Goal: Transaction & Acquisition: Purchase product/service

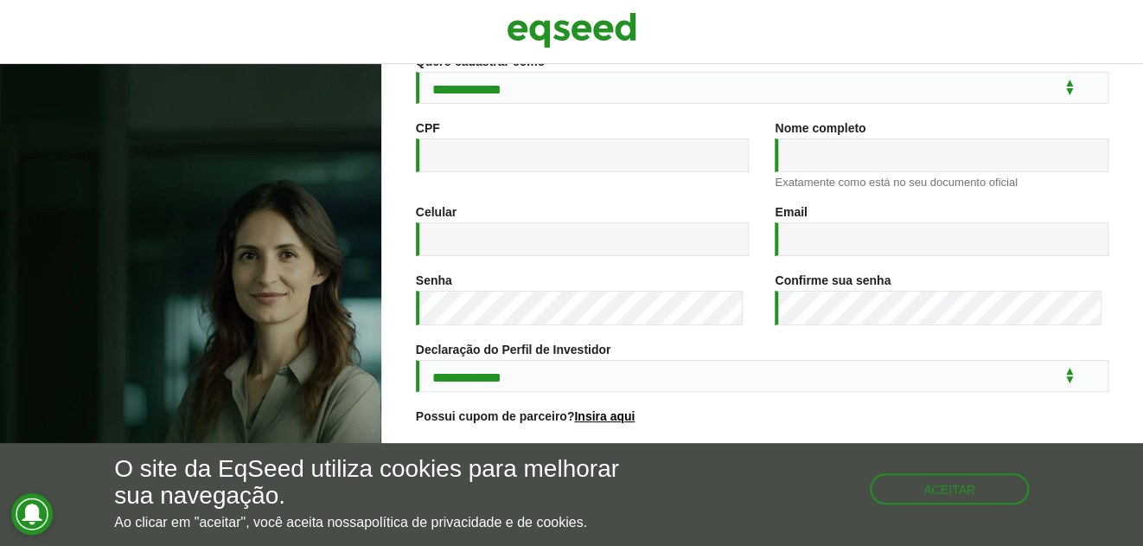
scroll to position [342, 0]
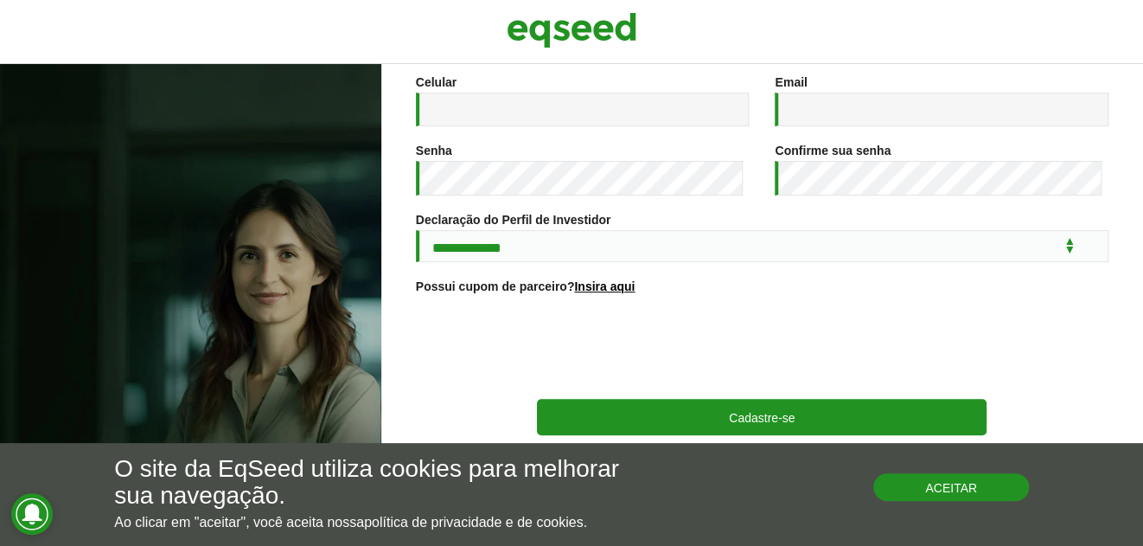
click at [905, 480] on button "Aceitar" at bounding box center [951, 487] width 156 height 28
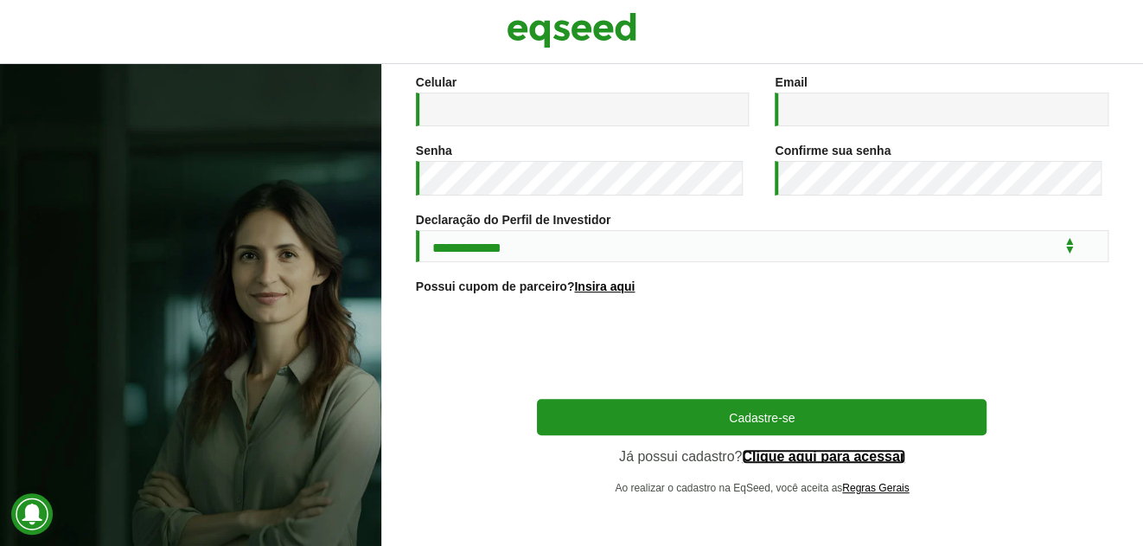
click at [792, 457] on link "Clique aqui para acessar" at bounding box center [823, 457] width 163 height 14
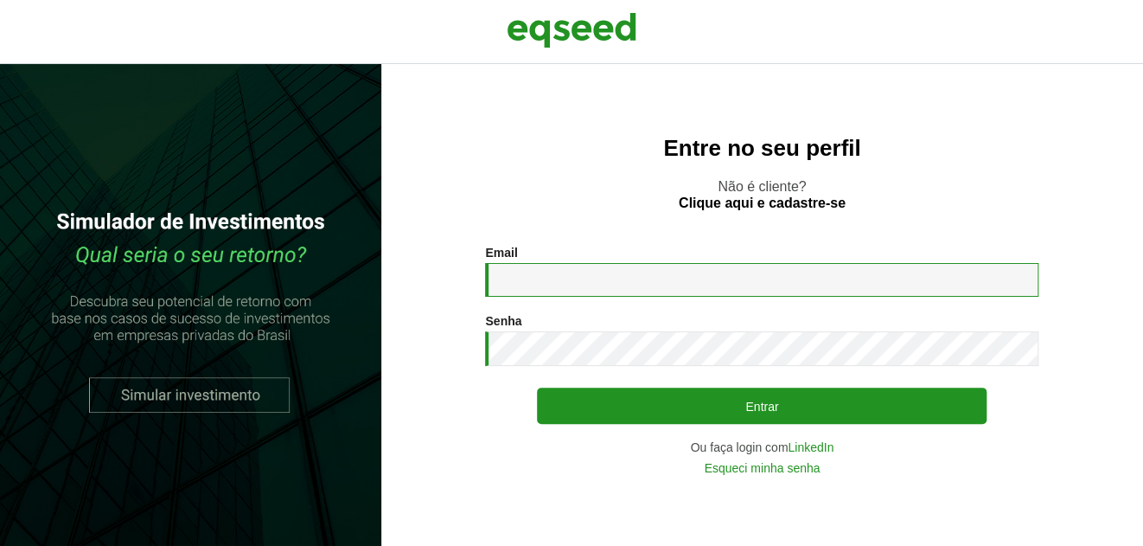
click at [557, 287] on input "Email *" at bounding box center [761, 280] width 553 height 34
type input "**********"
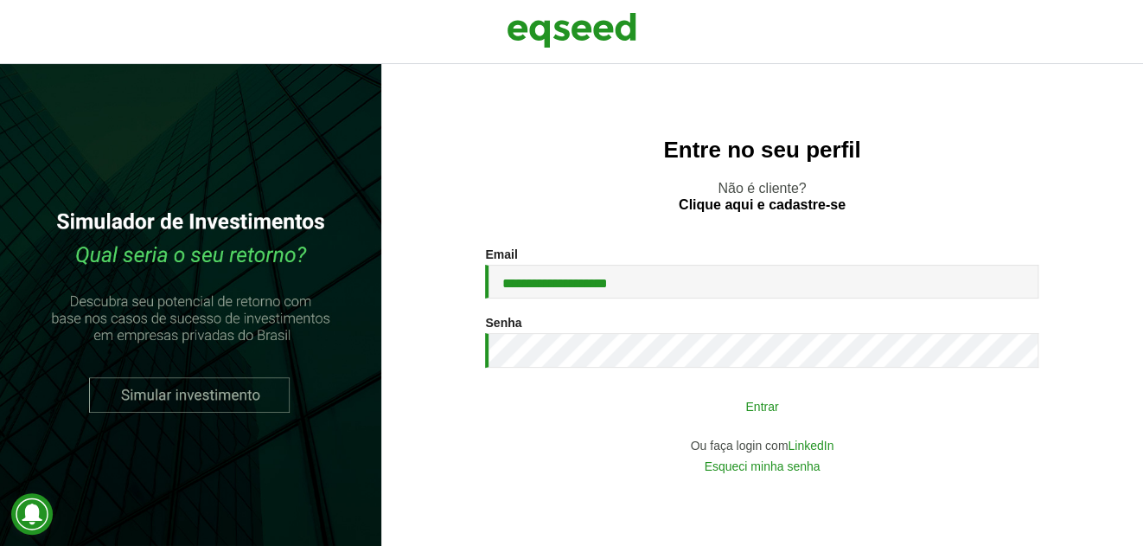
click at [744, 396] on button "Entrar" at bounding box center [762, 405] width 450 height 33
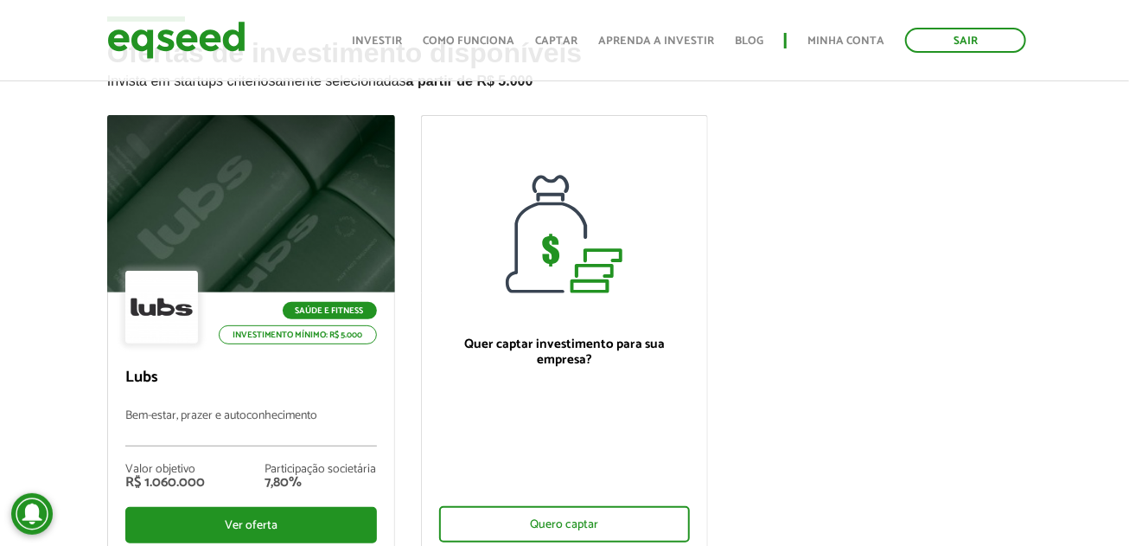
scroll to position [173, 0]
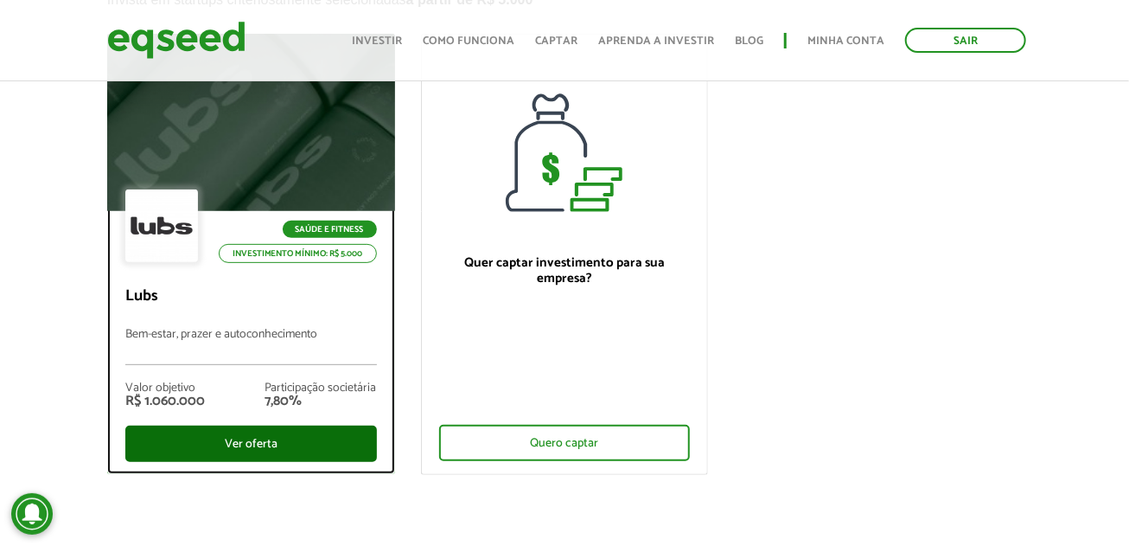
click at [243, 446] on div "Ver oferta" at bounding box center [251, 443] width 252 height 36
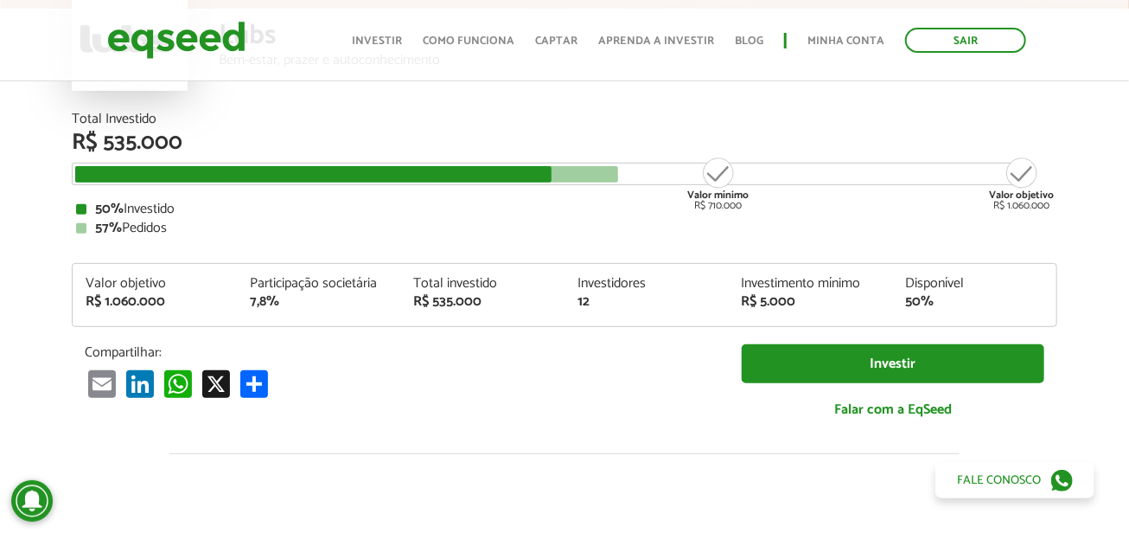
drag, startPoint x: 130, startPoint y: 208, endPoint x: 179, endPoint y: 211, distance: 49.4
click at [179, 211] on div "50% Investido" at bounding box center [564, 209] width 977 height 14
click at [180, 212] on div "50% Investido" at bounding box center [564, 209] width 977 height 14
click at [155, 227] on div "57% Pedidos" at bounding box center [564, 228] width 977 height 14
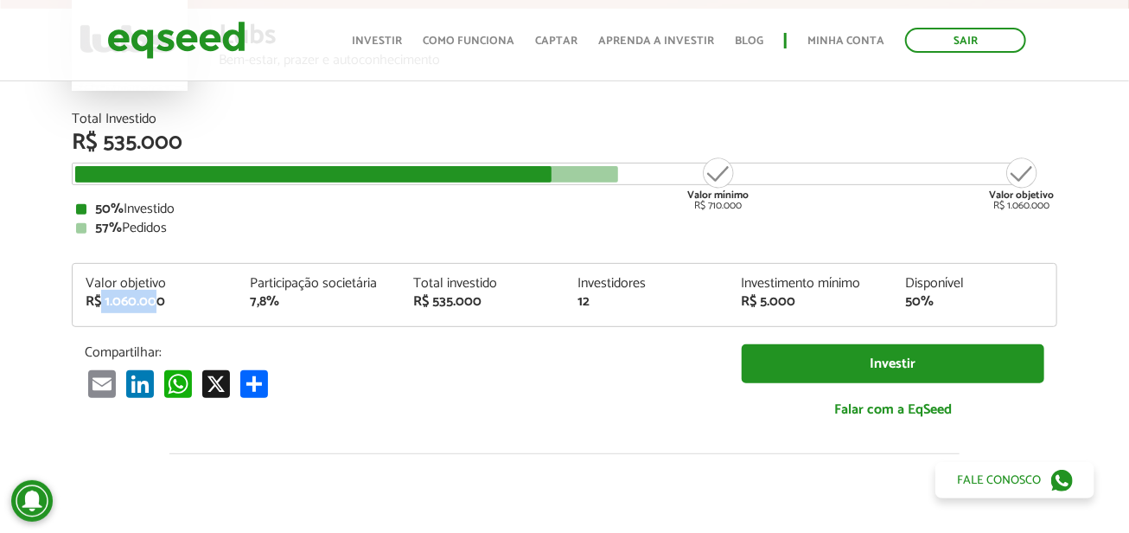
drag, startPoint x: 125, startPoint y: 295, endPoint x: 155, endPoint y: 295, distance: 30.3
click at [155, 295] on div "R$ 1.060.000" at bounding box center [155, 302] width 138 height 14
drag, startPoint x: 155, startPoint y: 295, endPoint x: 180, endPoint y: 295, distance: 25.1
click at [156, 295] on div "R$ 1.060.000" at bounding box center [155, 302] width 138 height 14
drag, startPoint x: 294, startPoint y: 298, endPoint x: 320, endPoint y: 298, distance: 25.9
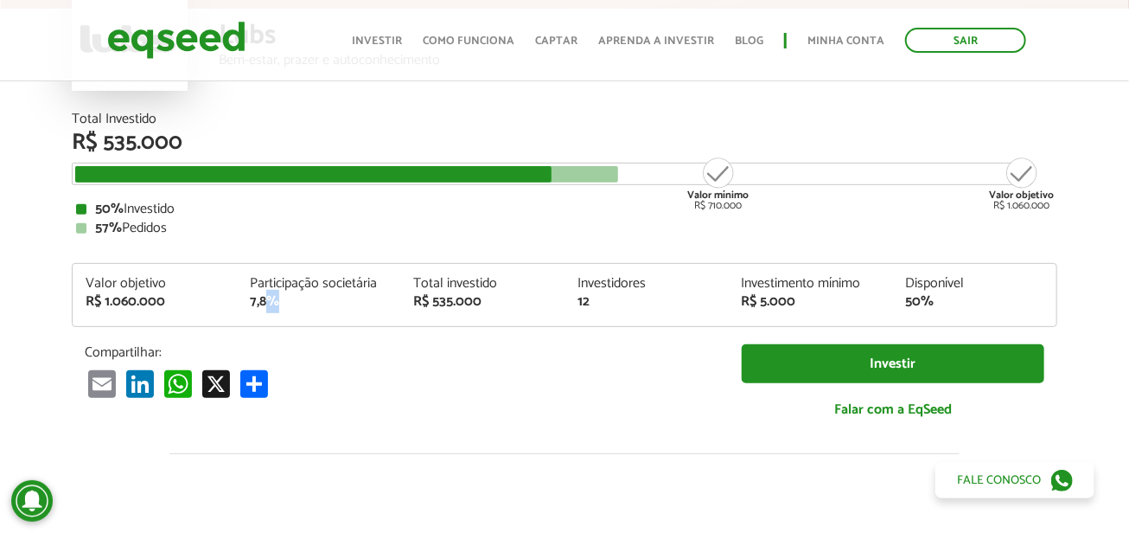
click at [320, 298] on div "7,8%" at bounding box center [319, 302] width 138 height 14
drag, startPoint x: 428, startPoint y: 278, endPoint x: 514, endPoint y: 280, distance: 85.6
click at [514, 280] on div "Total investido" at bounding box center [482, 284] width 138 height 14
drag, startPoint x: 514, startPoint y: 280, endPoint x: 455, endPoint y: 302, distance: 62.7
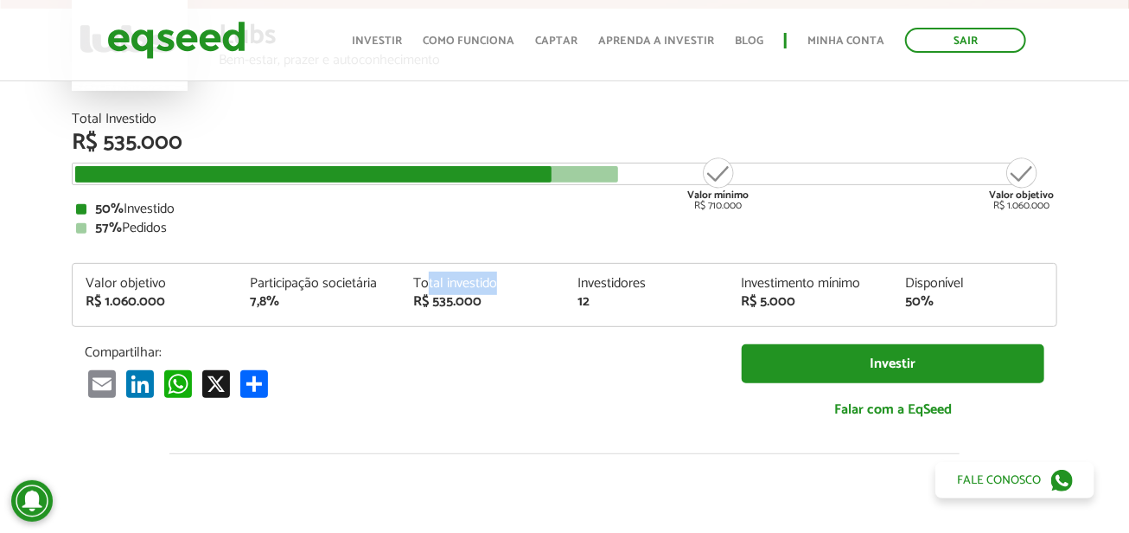
click at [515, 281] on div "Total investido" at bounding box center [482, 284] width 138 height 14
drag, startPoint x: 446, startPoint y: 297, endPoint x: 477, endPoint y: 297, distance: 31.1
click at [477, 297] on div "R$ 535.000" at bounding box center [482, 302] width 138 height 14
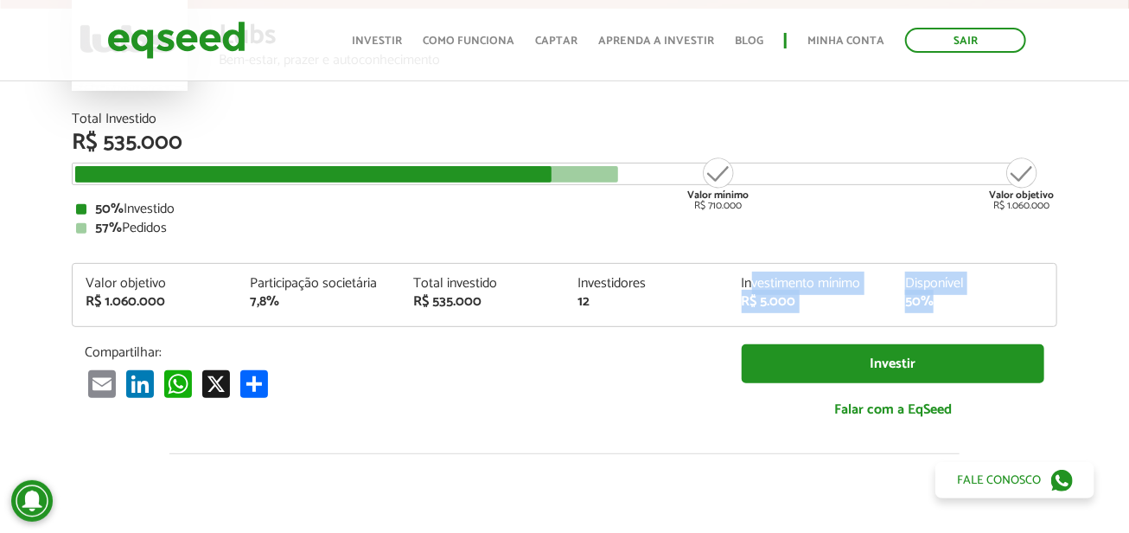
drag, startPoint x: 902, startPoint y: 287, endPoint x: 963, endPoint y: 298, distance: 62.4
click at [963, 298] on div "Valor objetivo R$ 1.060.000 Participação societária 7,8% Total investido R$ 535…" at bounding box center [565, 301] width 984 height 49
click at [963, 298] on div "50%" at bounding box center [974, 302] width 138 height 14
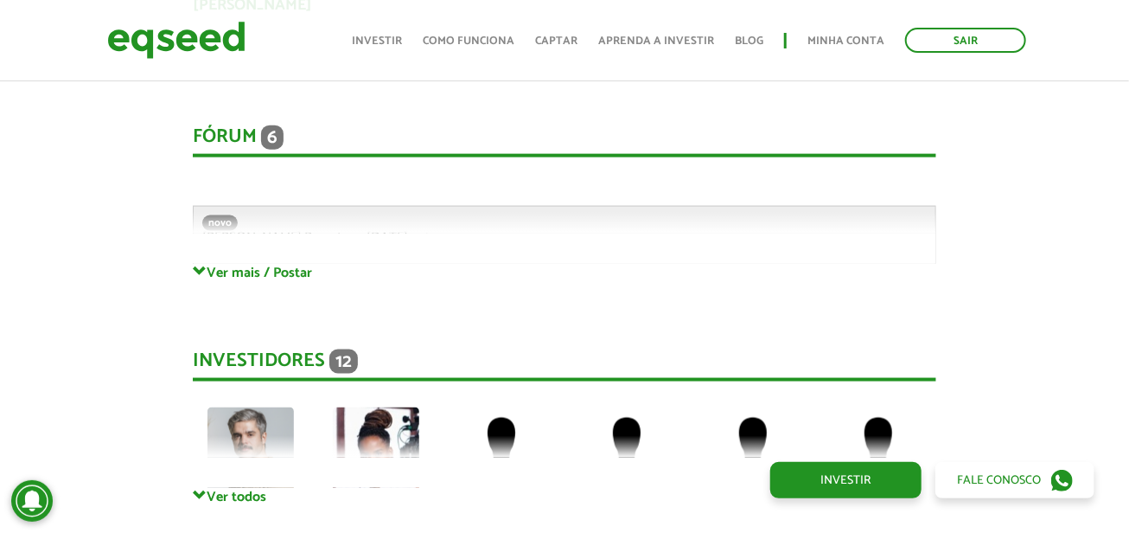
scroll to position [3719, 0]
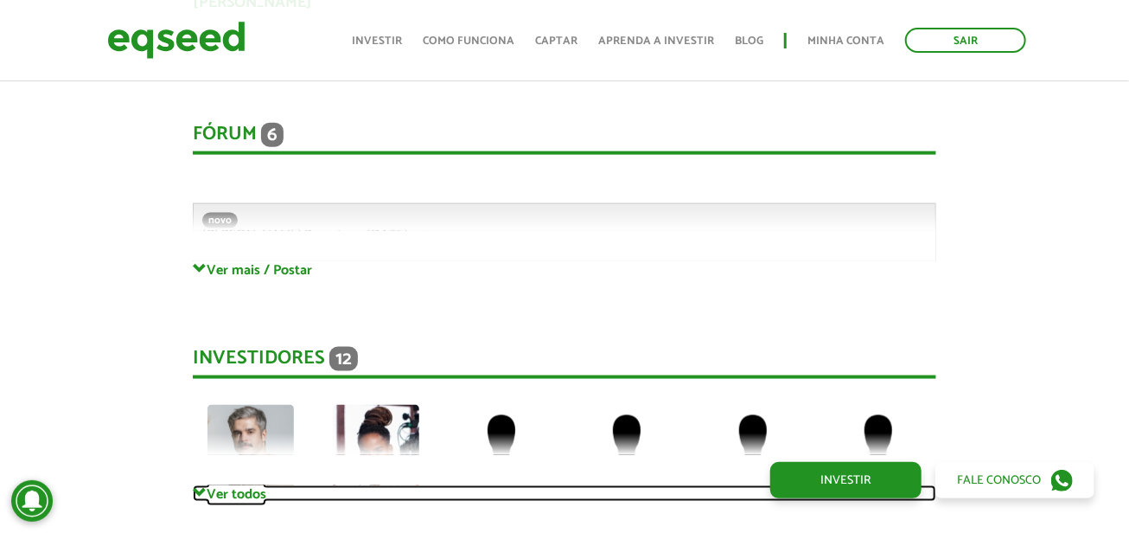
click at [230, 493] on link "Ver todos" at bounding box center [565, 493] width 745 height 16
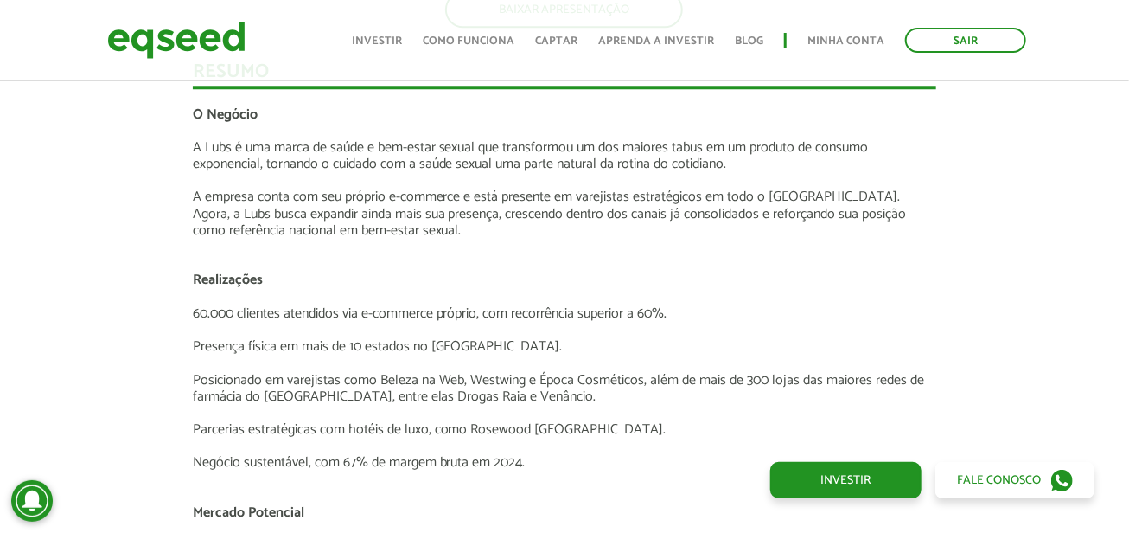
scroll to position [1989, 0]
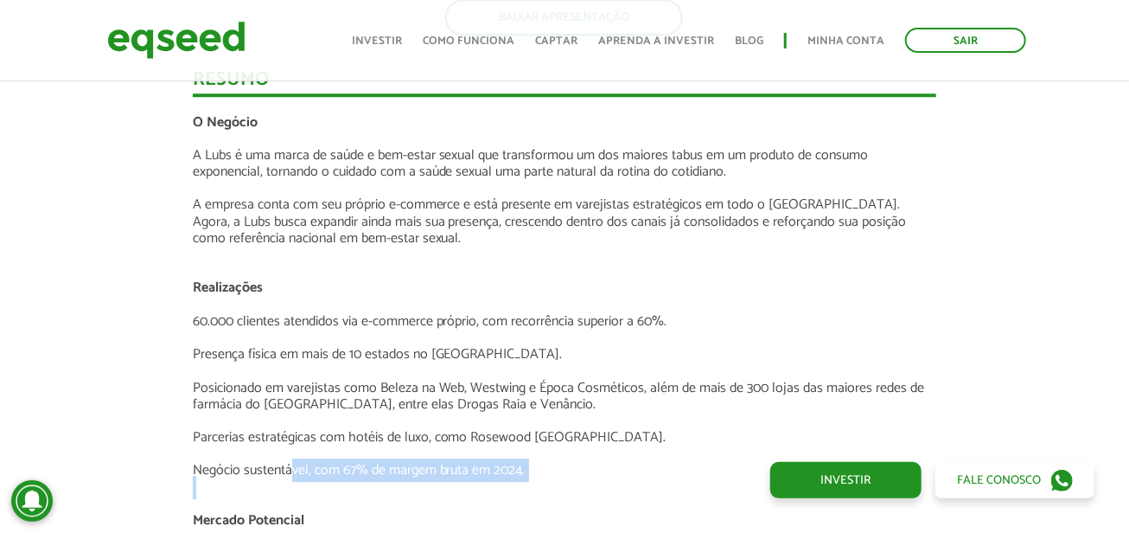
drag, startPoint x: 294, startPoint y: 468, endPoint x: 536, endPoint y: 477, distance: 242.3
click at [536, 479] on p at bounding box center [565, 487] width 745 height 16
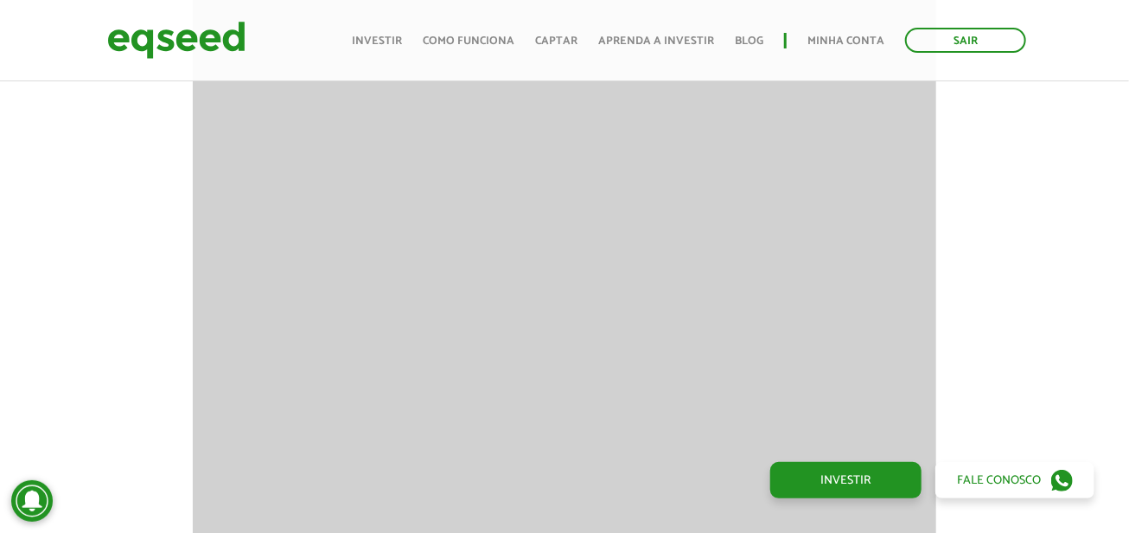
scroll to position [1124, 0]
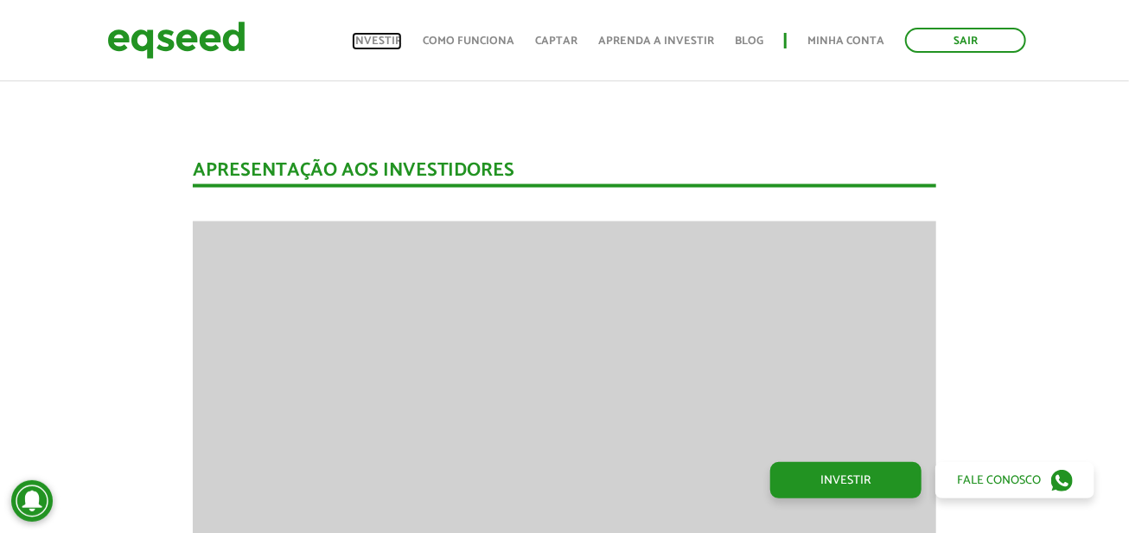
click at [397, 35] on link "Investir" at bounding box center [377, 40] width 50 height 11
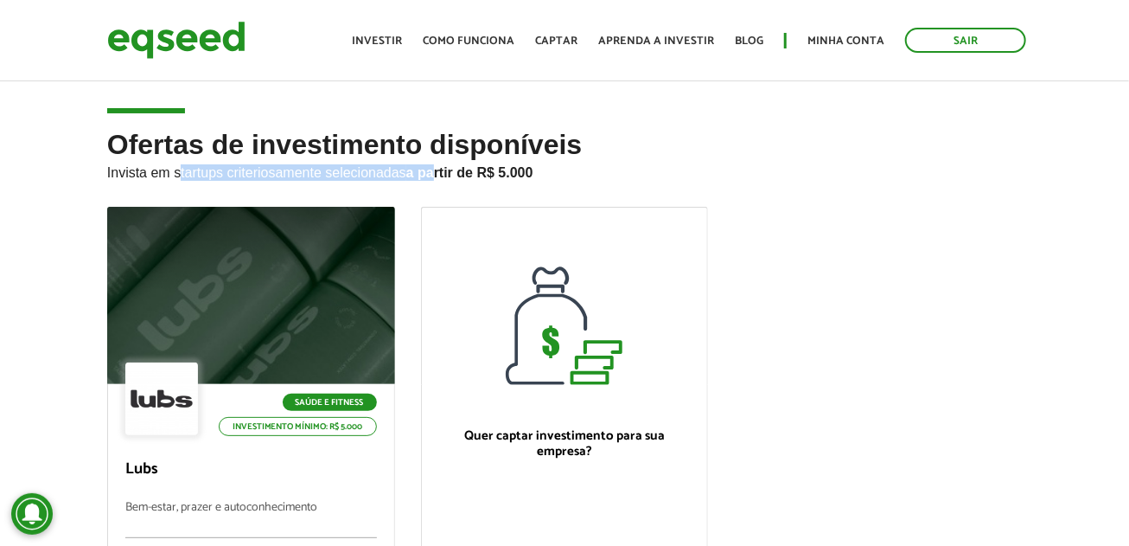
drag, startPoint x: 180, startPoint y: 170, endPoint x: 438, endPoint y: 174, distance: 258.6
click at [435, 178] on p "Invista em startups criteriosamente selecionadas a partir de R$ 5.000" at bounding box center [564, 170] width 915 height 21
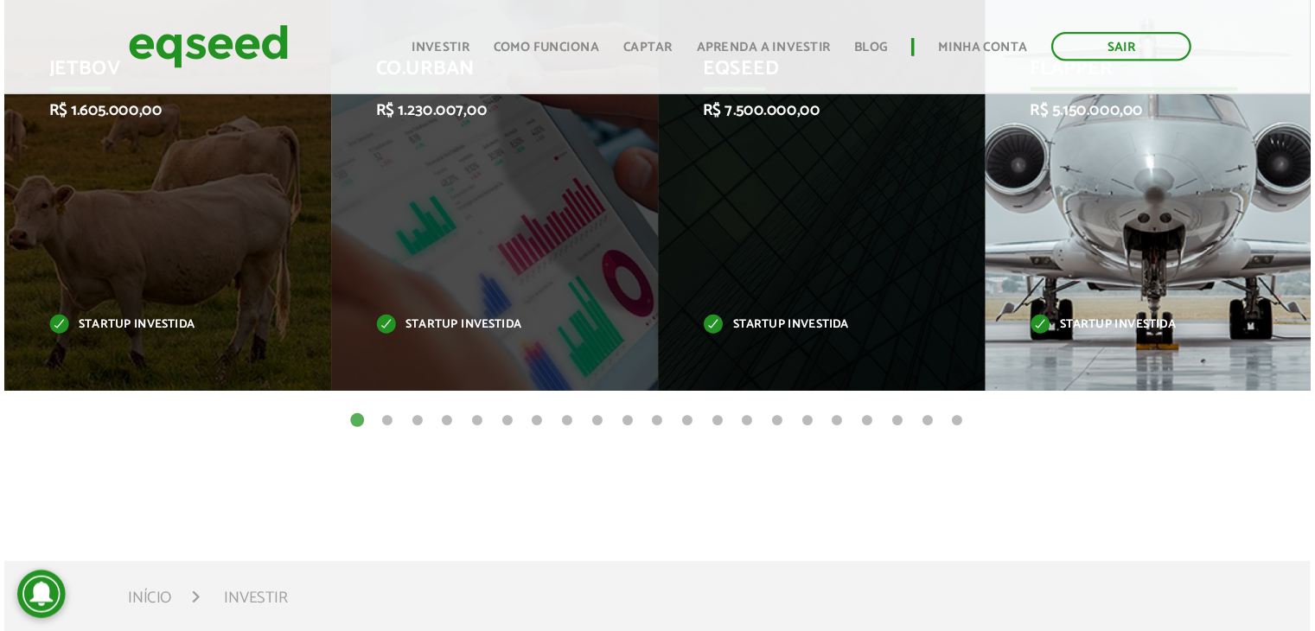
scroll to position [778, 0]
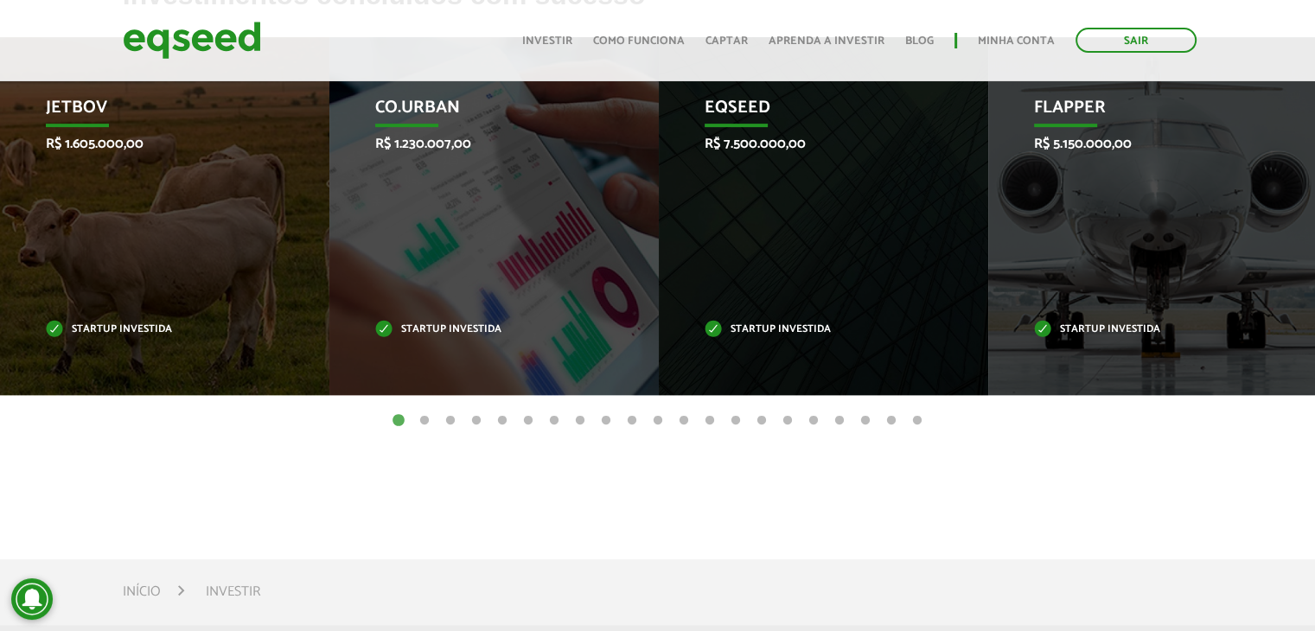
click at [425, 419] on button "2" at bounding box center [424, 421] width 17 height 17
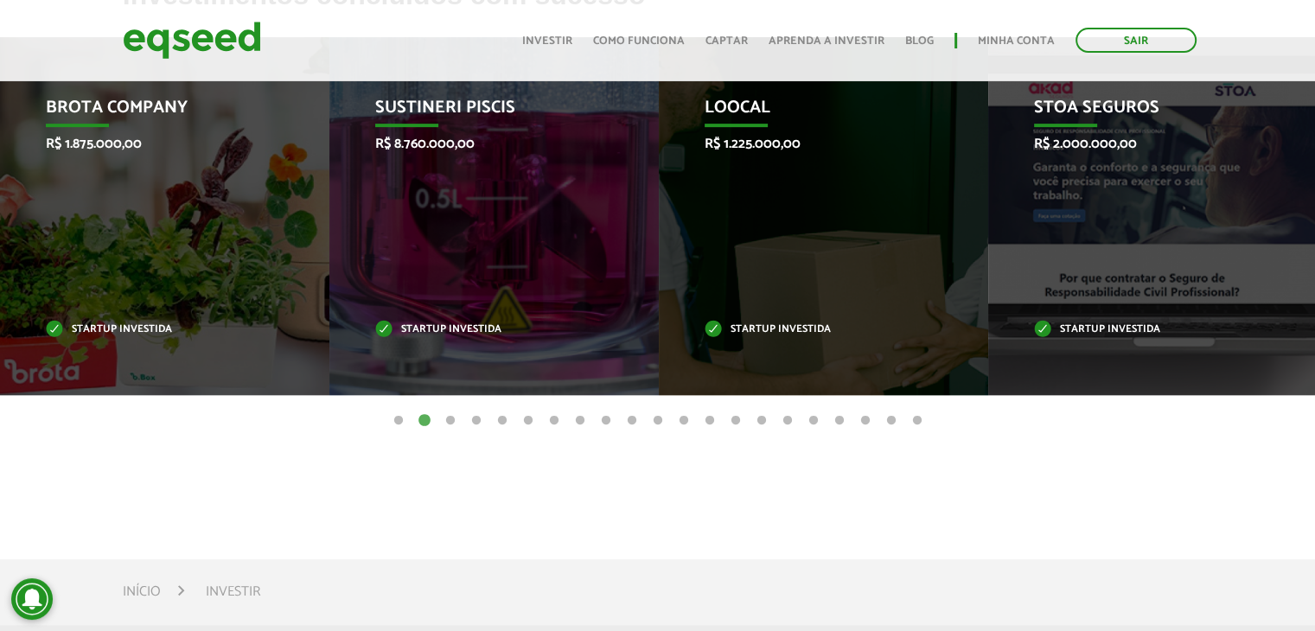
click at [454, 423] on button "3" at bounding box center [450, 421] width 17 height 17
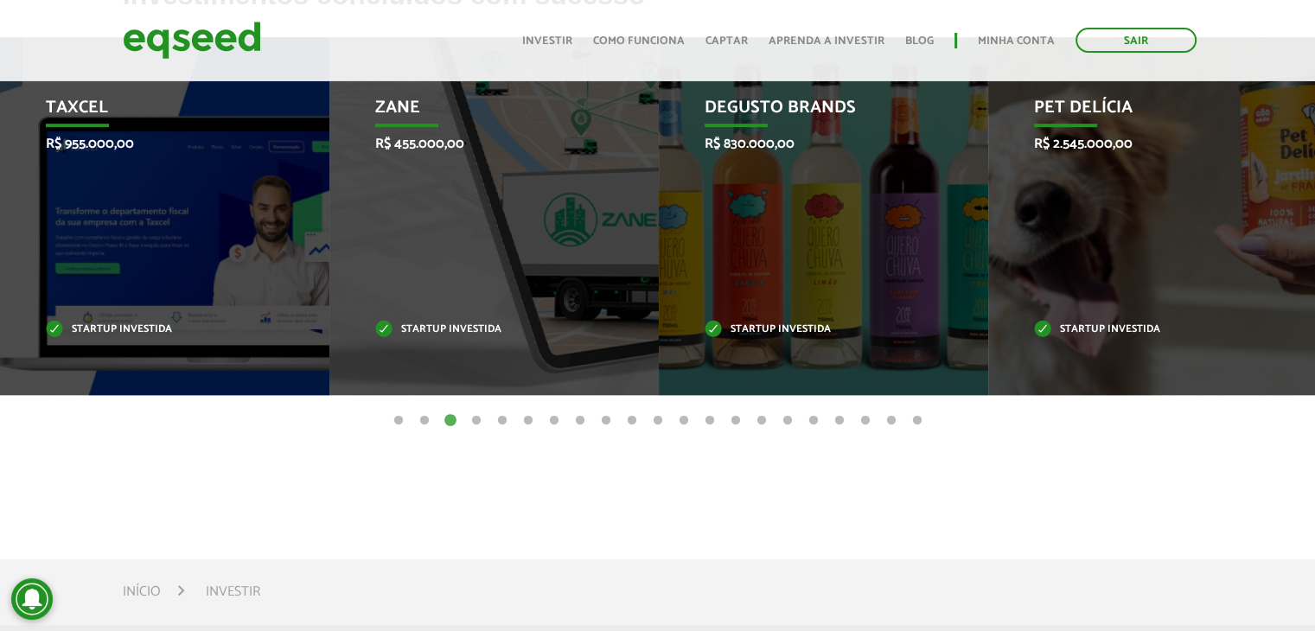
click at [480, 419] on button "4" at bounding box center [476, 421] width 17 height 17
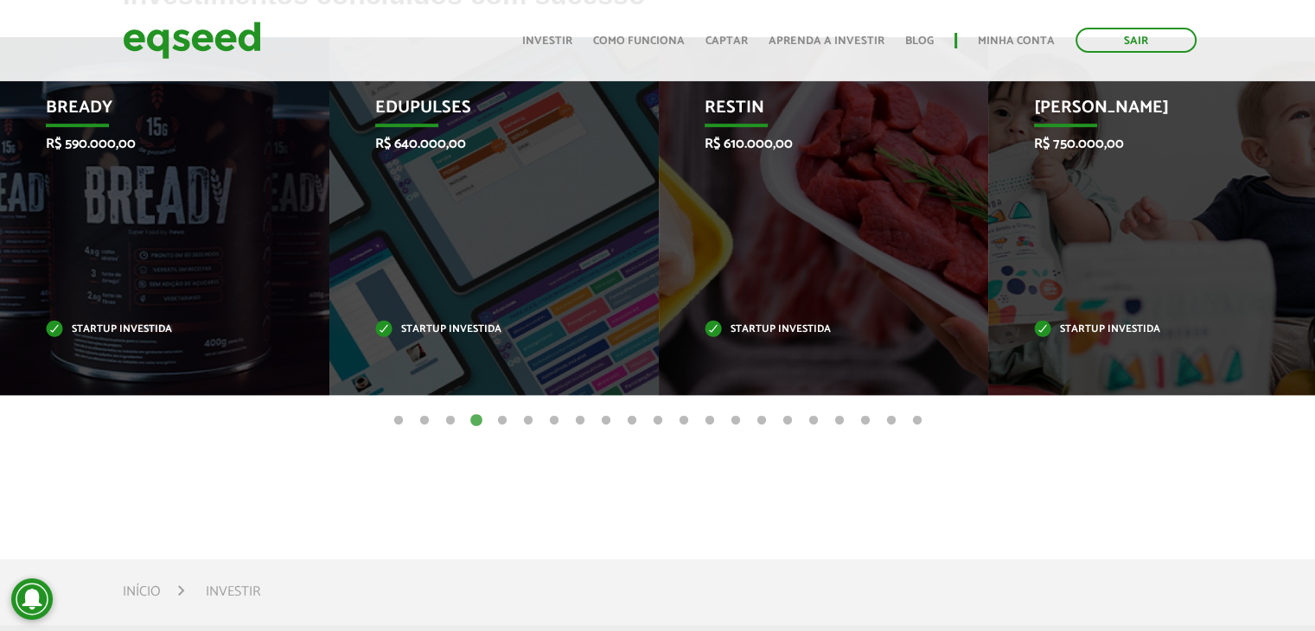
click at [502, 419] on button "5" at bounding box center [502, 421] width 17 height 17
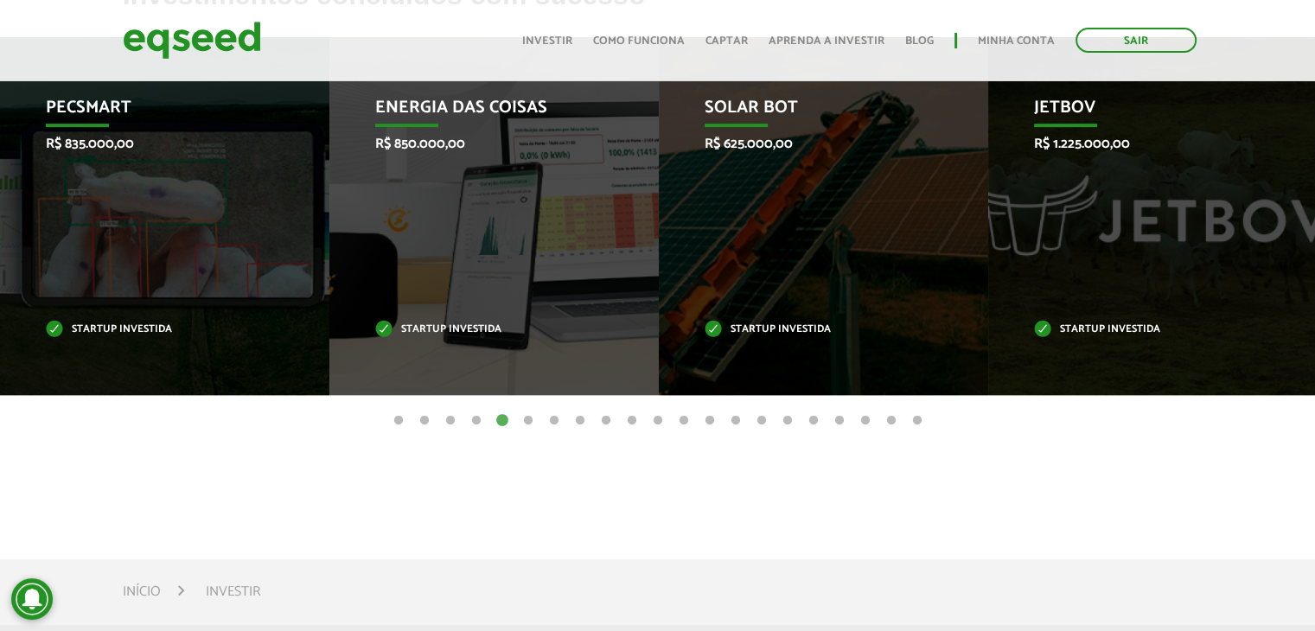
click at [529, 419] on button "6" at bounding box center [528, 421] width 17 height 17
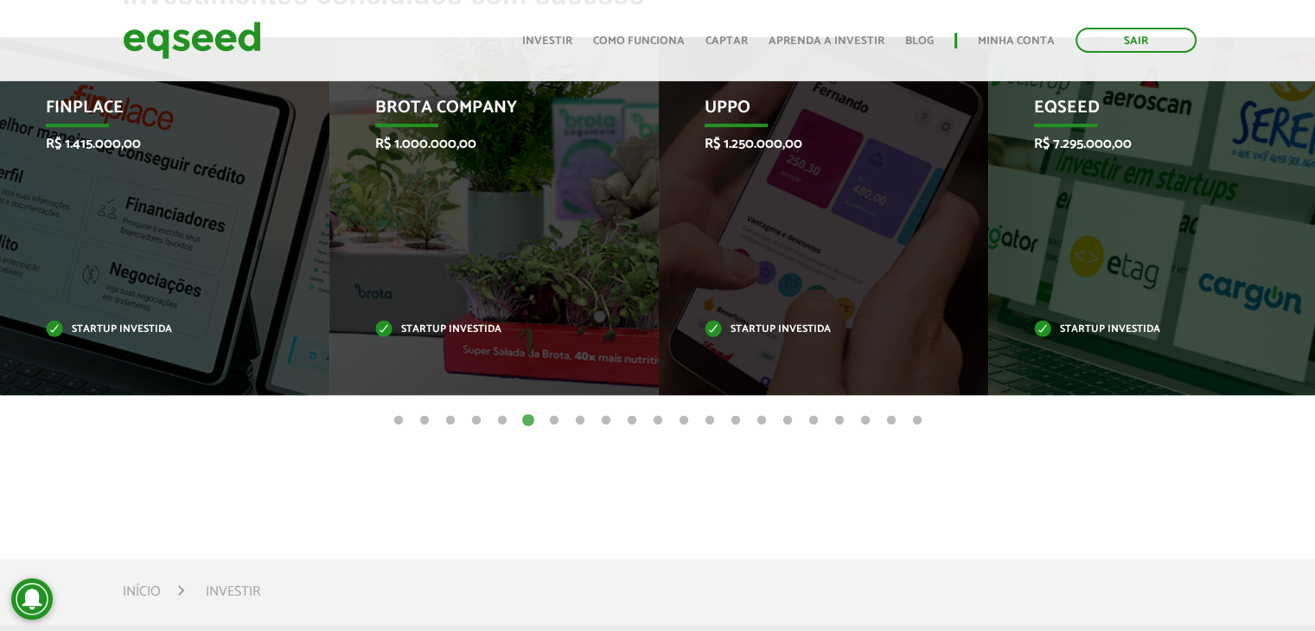
click at [557, 420] on button "7" at bounding box center [554, 421] width 17 height 17
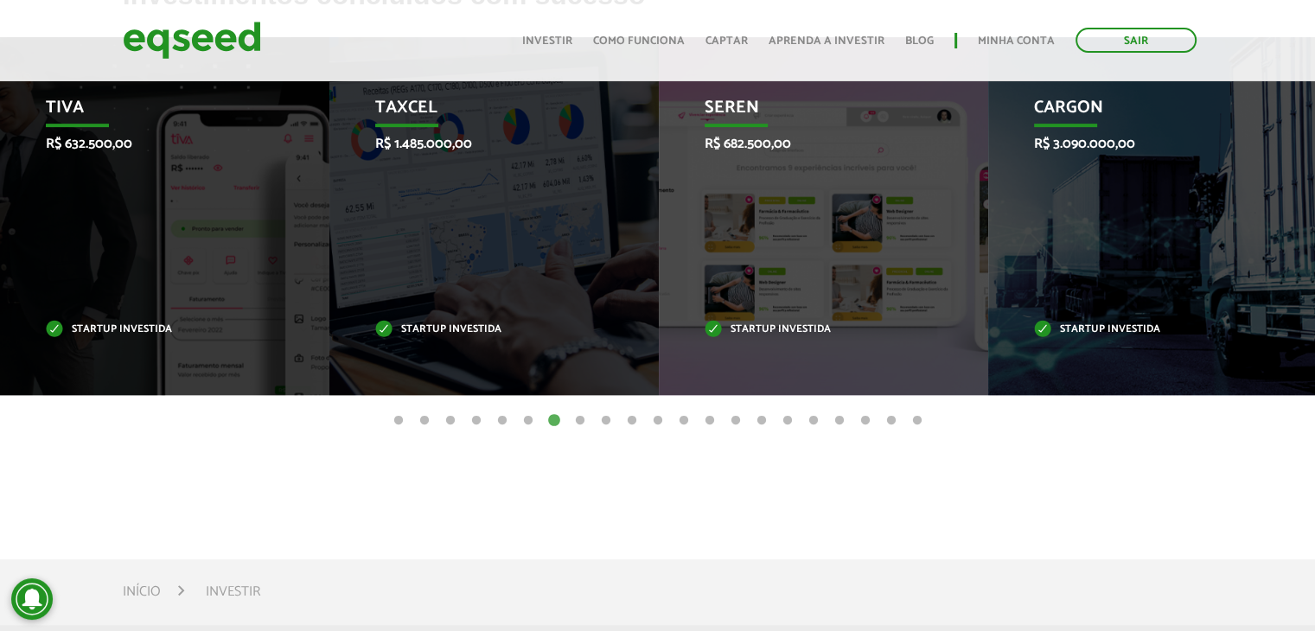
click at [578, 420] on button "8" at bounding box center [580, 421] width 17 height 17
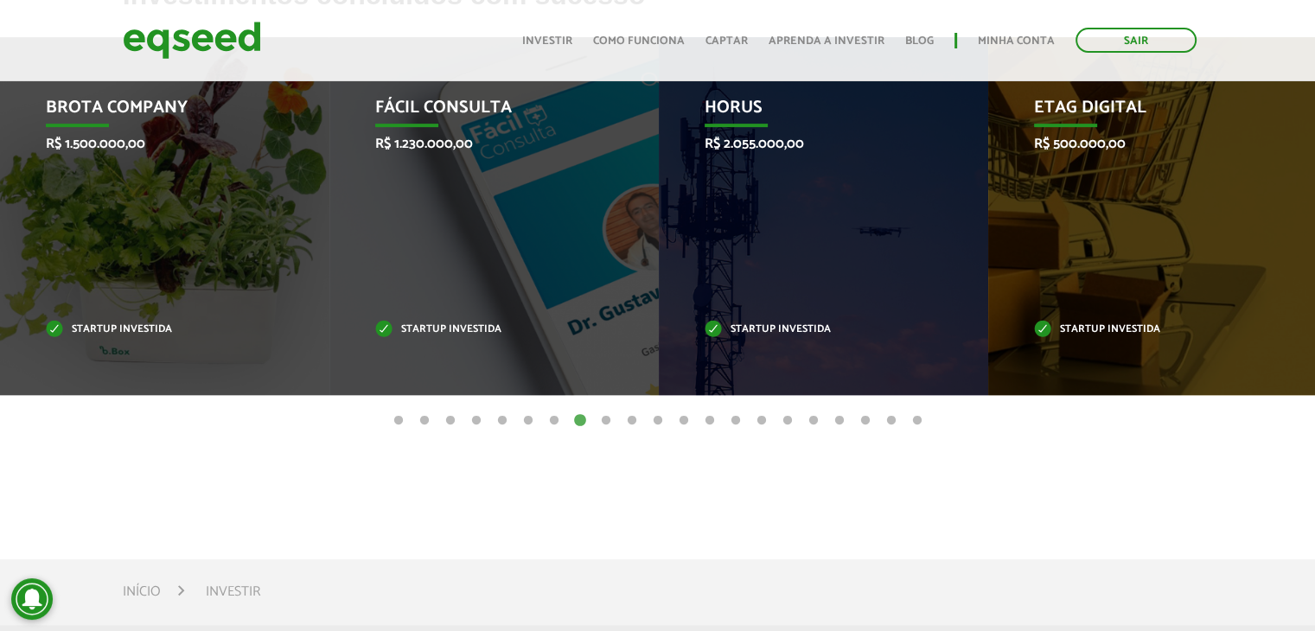
click at [604, 421] on button "9" at bounding box center [606, 421] width 17 height 17
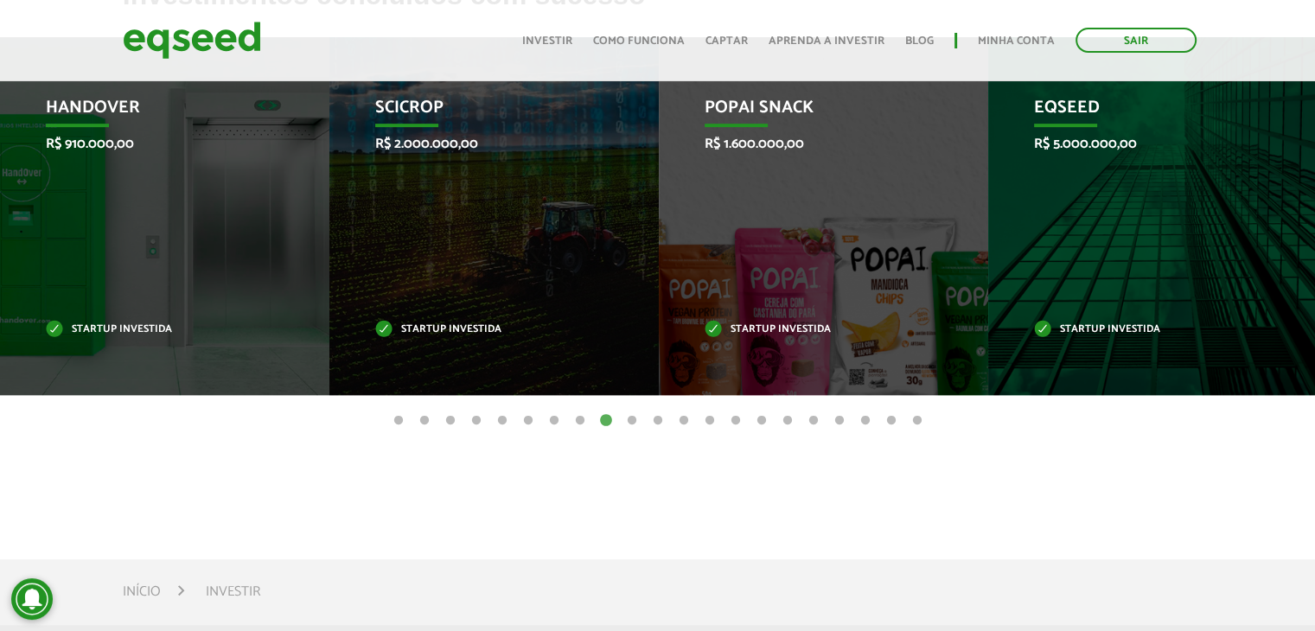
click at [630, 419] on button "10" at bounding box center [632, 421] width 17 height 17
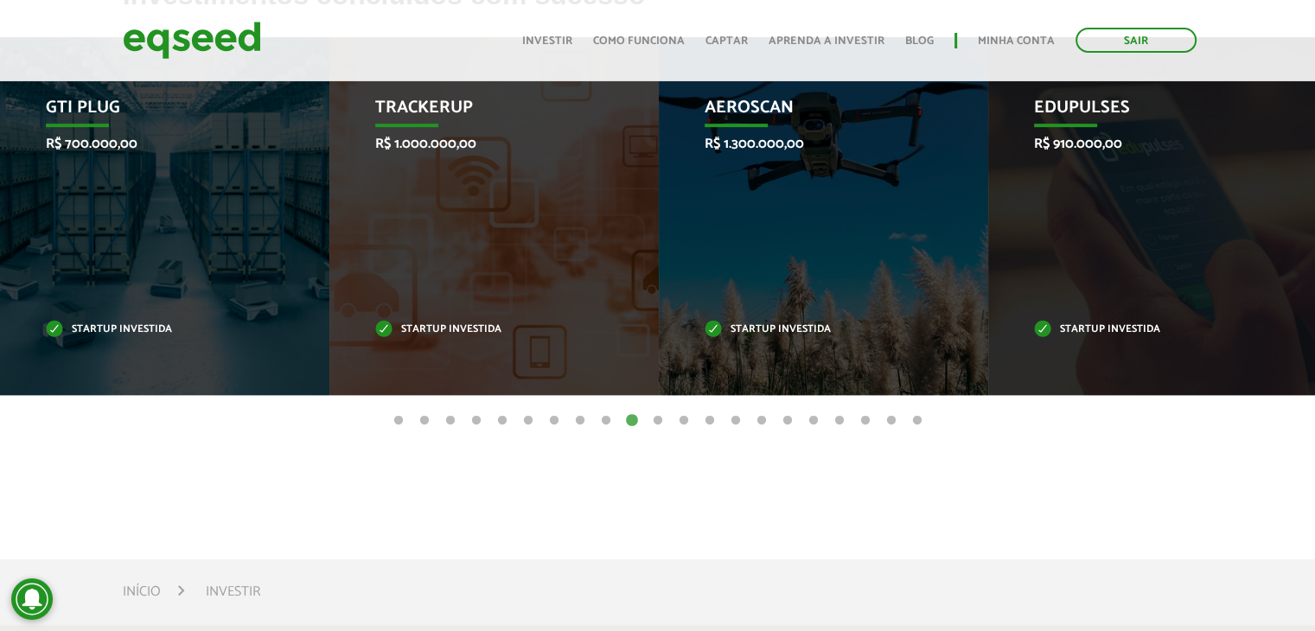
click at [656, 419] on button "11" at bounding box center [657, 421] width 17 height 17
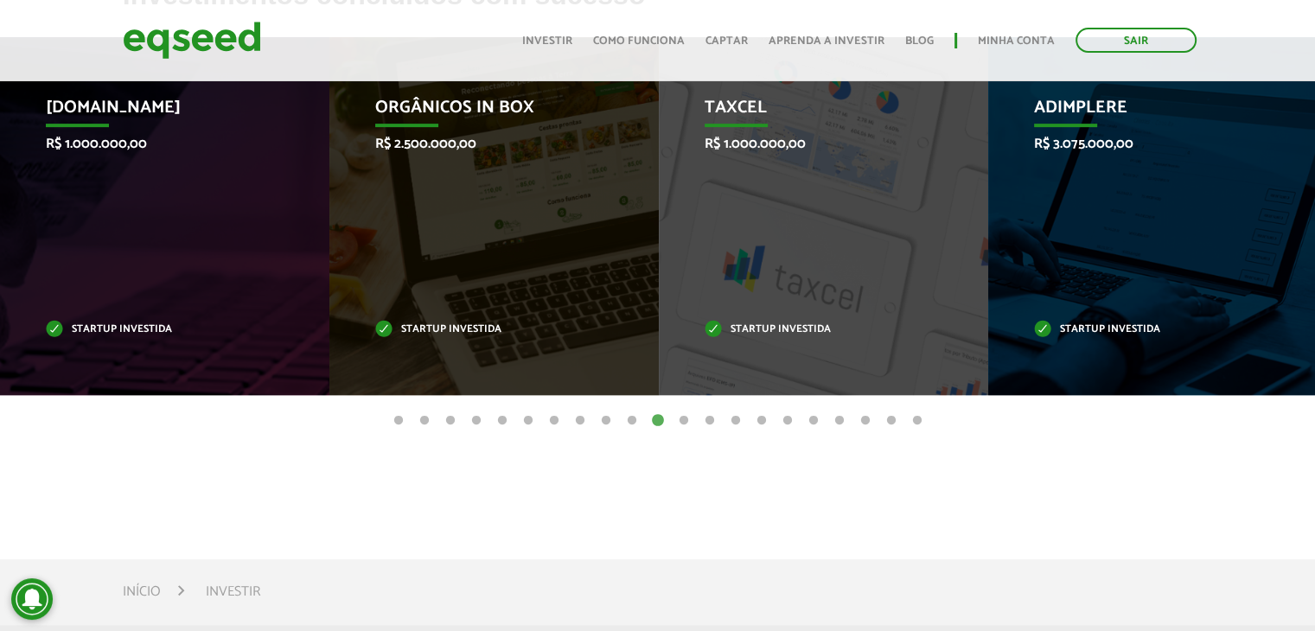
click at [688, 419] on button "12" at bounding box center [683, 421] width 17 height 17
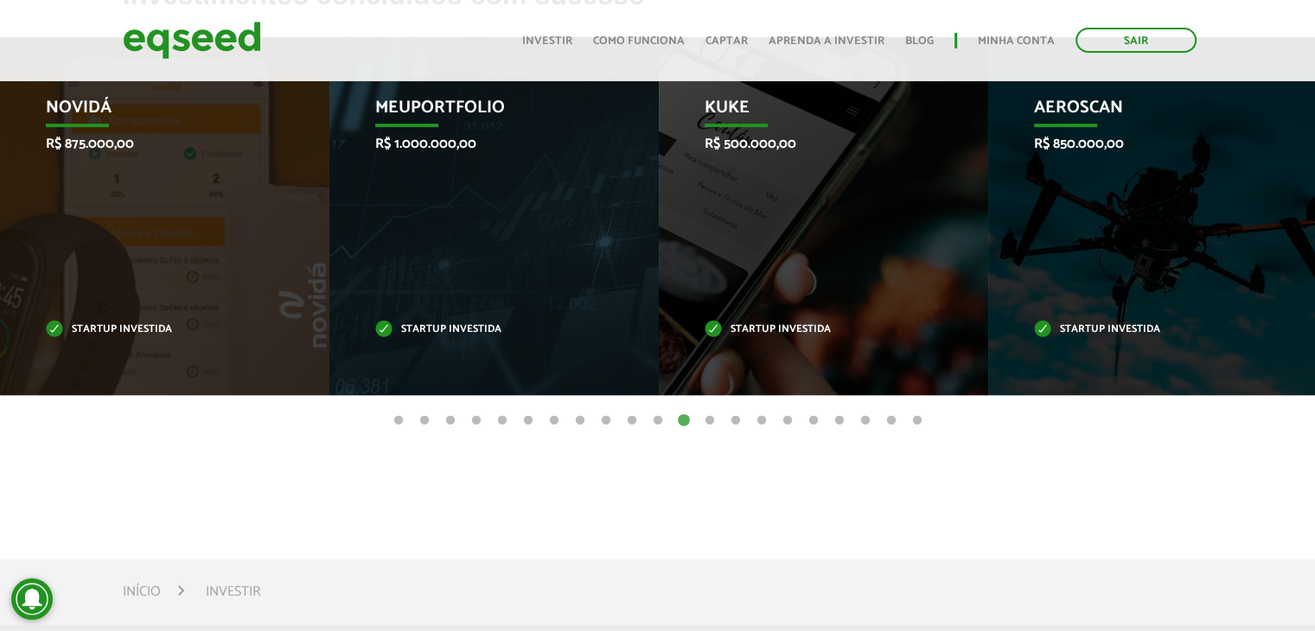
click at [710, 422] on button "13" at bounding box center [709, 421] width 17 height 17
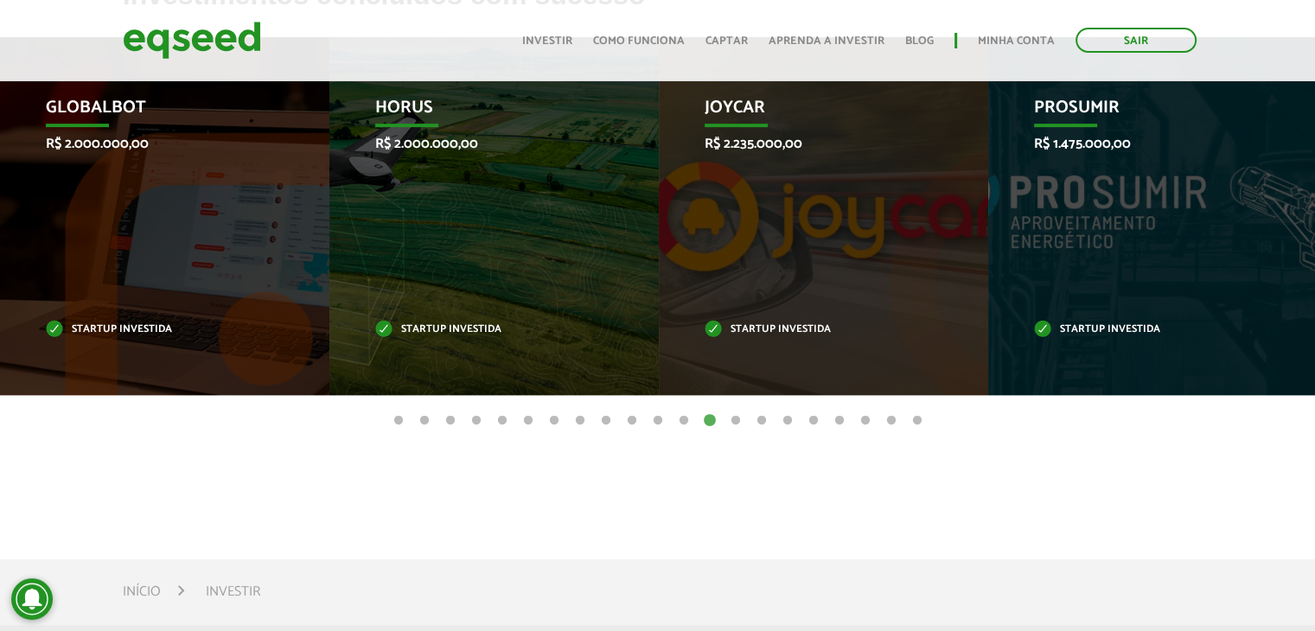
click at [739, 419] on button "14" at bounding box center [735, 421] width 17 height 17
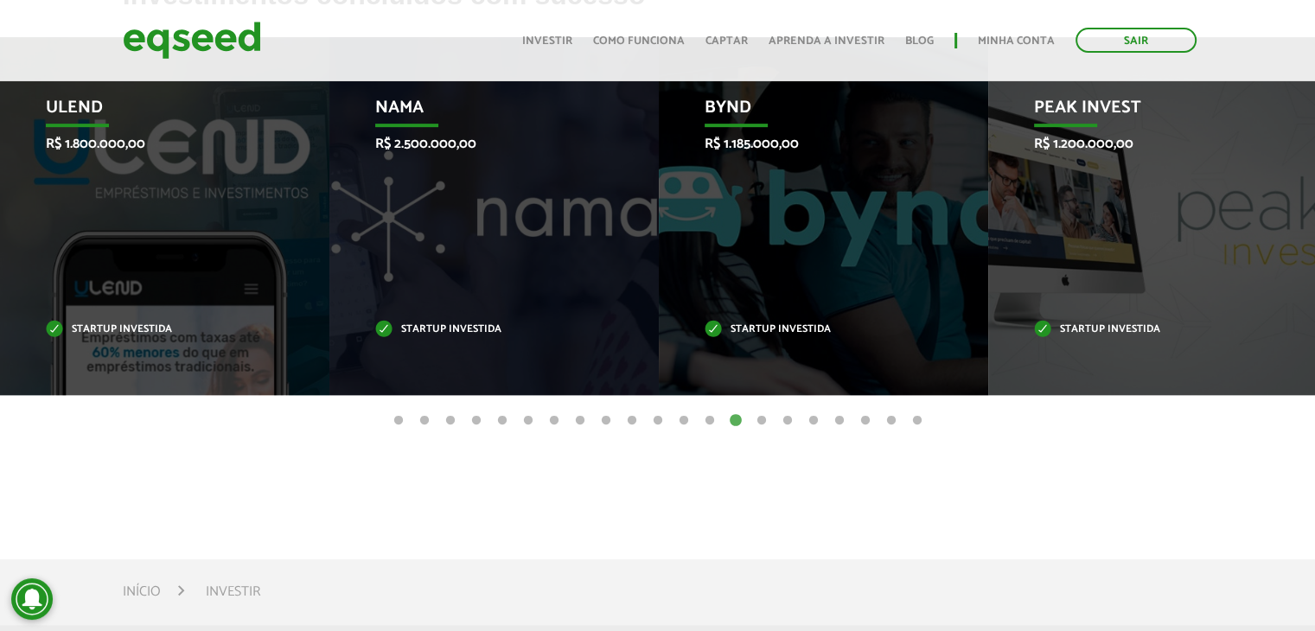
click at [764, 419] on button "15" at bounding box center [761, 421] width 17 height 17
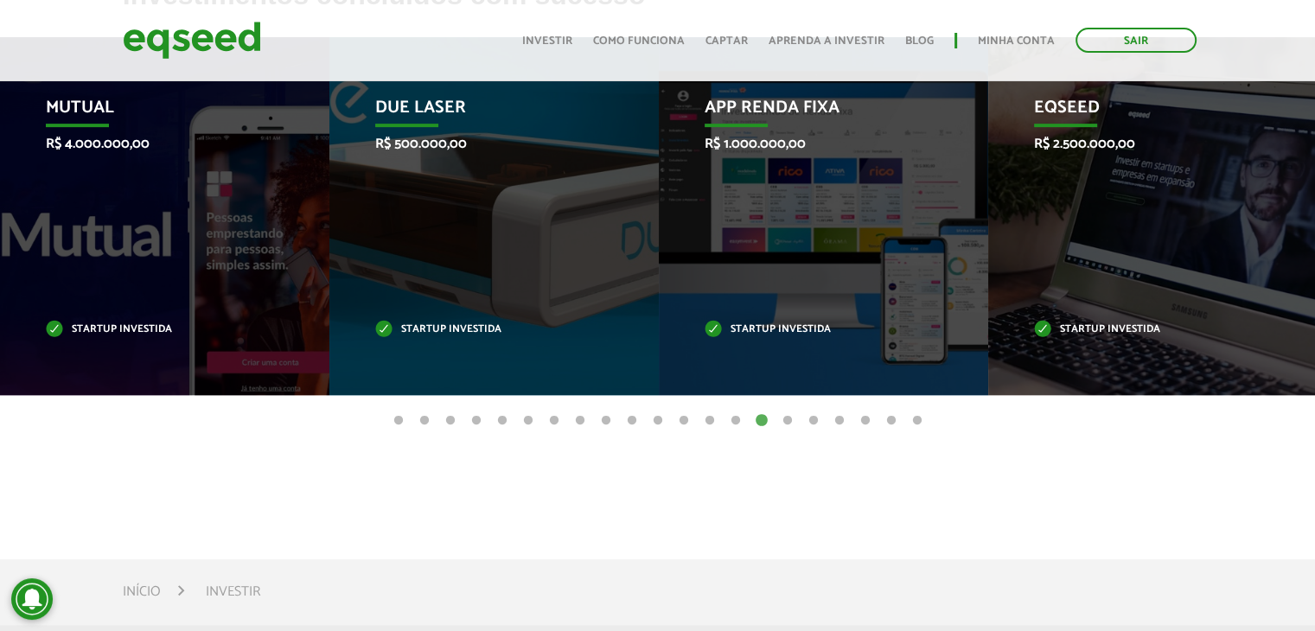
click at [789, 417] on button "16" at bounding box center [787, 421] width 17 height 17
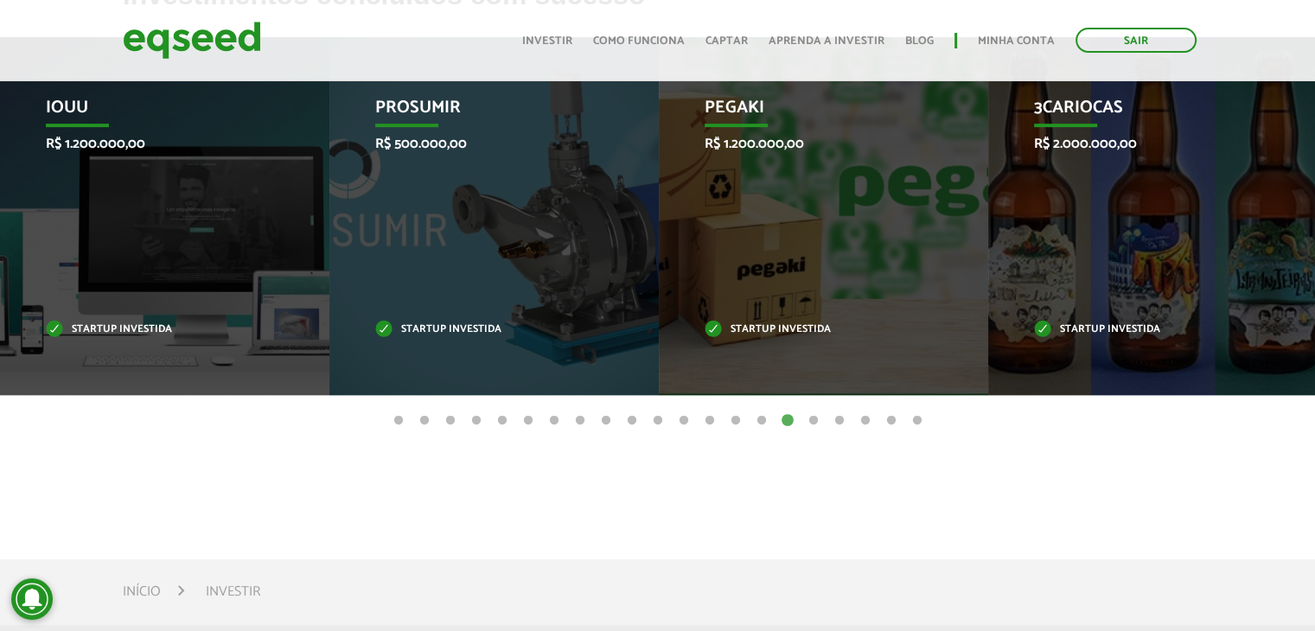
click at [816, 420] on button "17" at bounding box center [813, 421] width 17 height 17
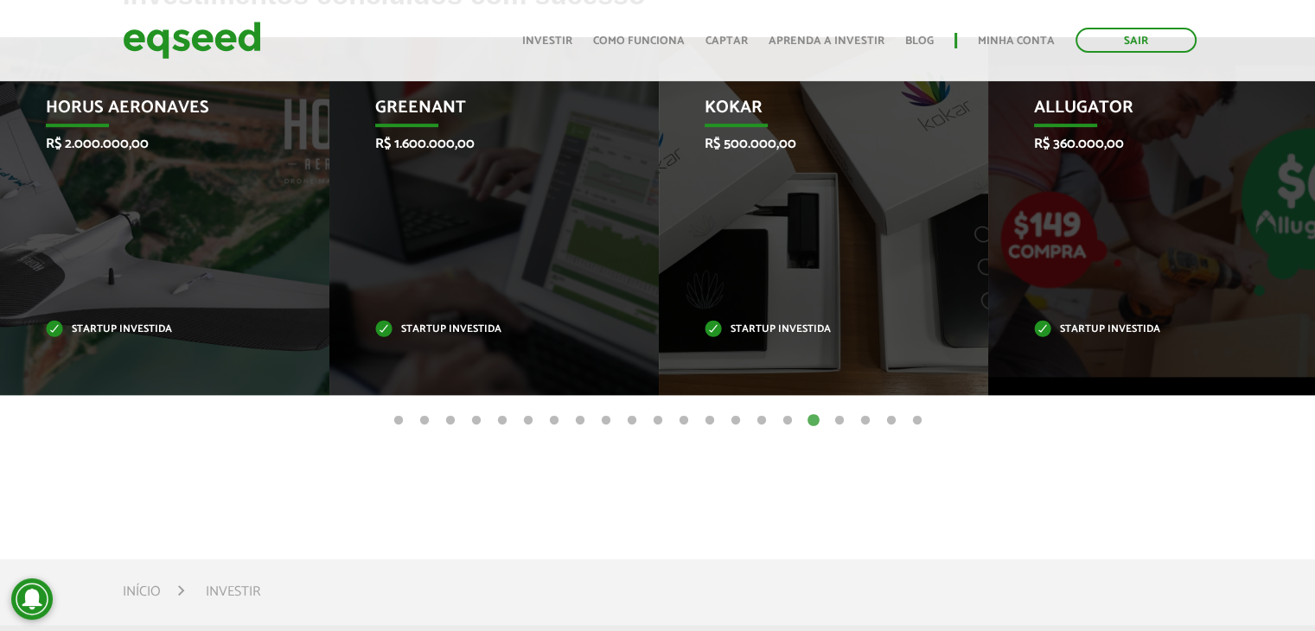
click at [835, 423] on button "18" at bounding box center [839, 421] width 17 height 17
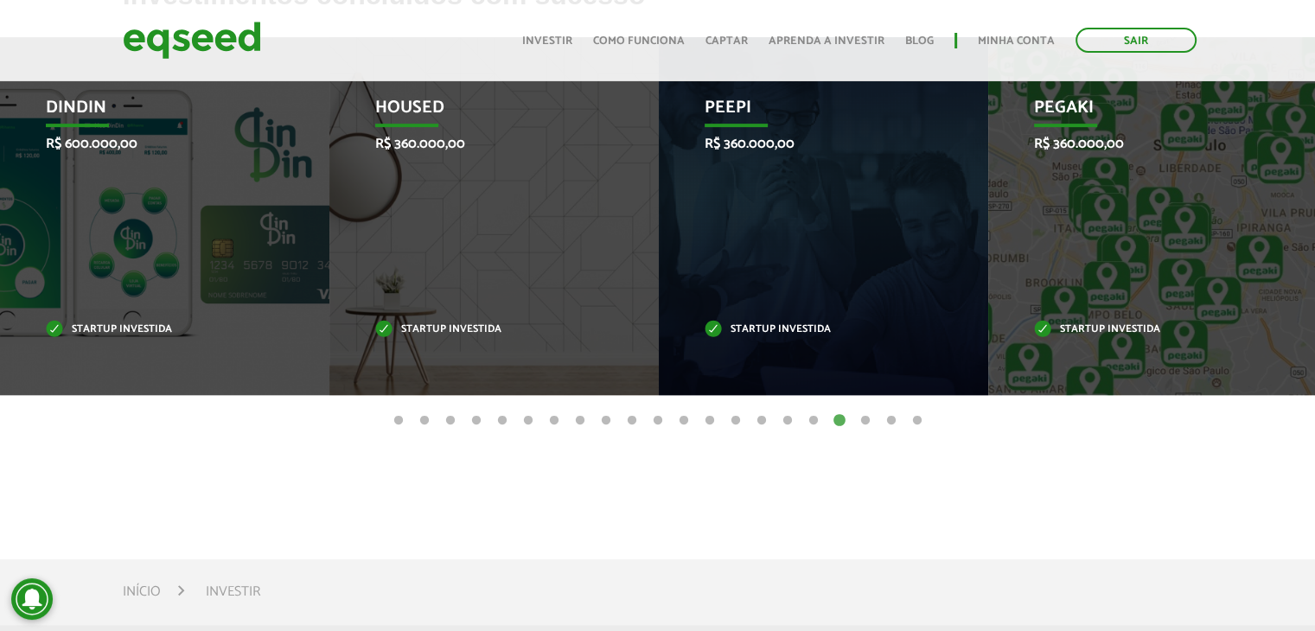
click at [867, 424] on button "19" at bounding box center [865, 421] width 17 height 17
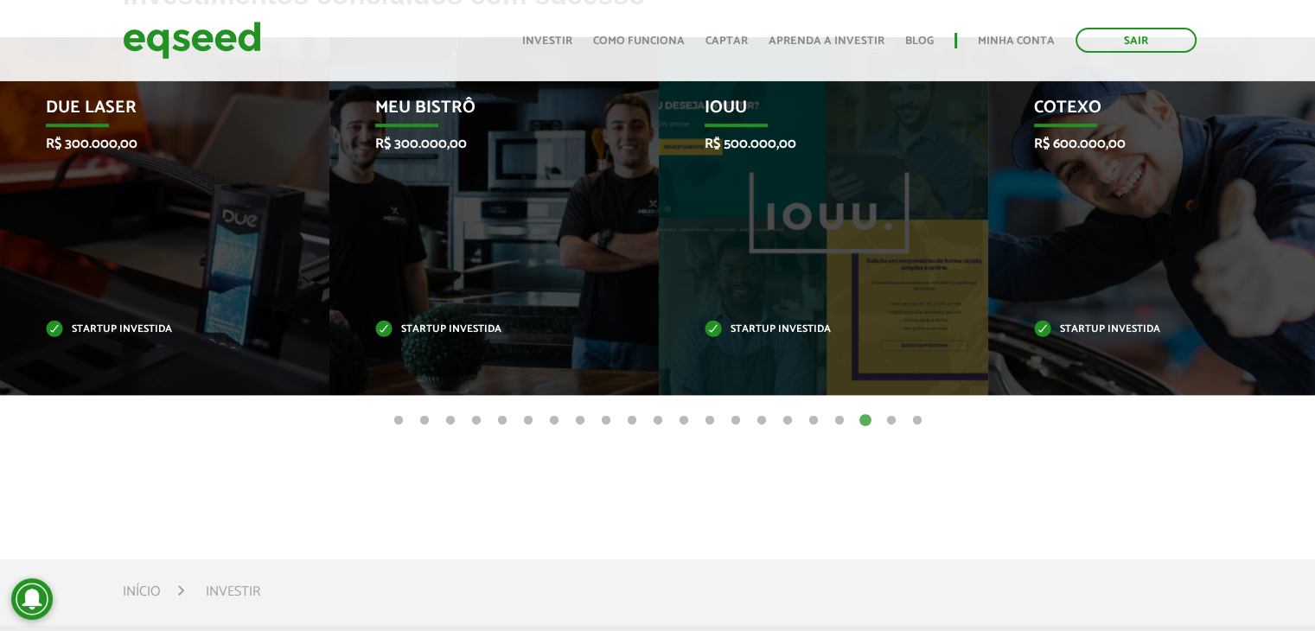
click at [886, 419] on button "20" at bounding box center [891, 421] width 17 height 17
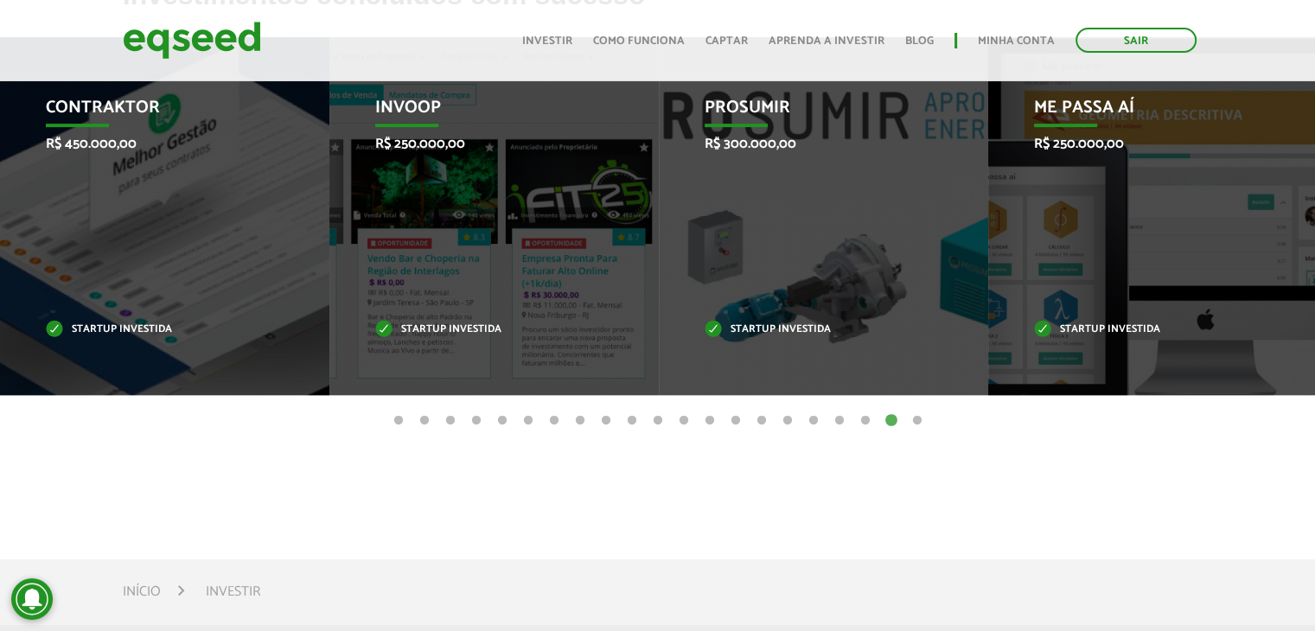
click at [913, 419] on button "21" at bounding box center [917, 421] width 17 height 17
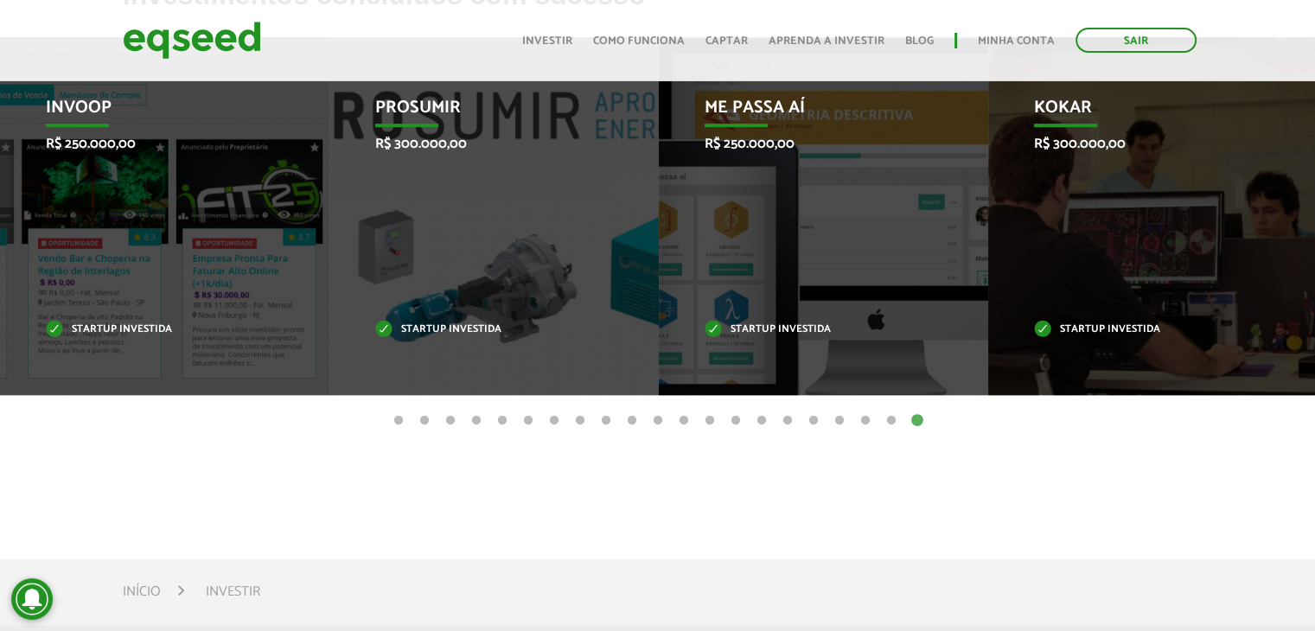
click at [424, 419] on button "2" at bounding box center [424, 421] width 17 height 17
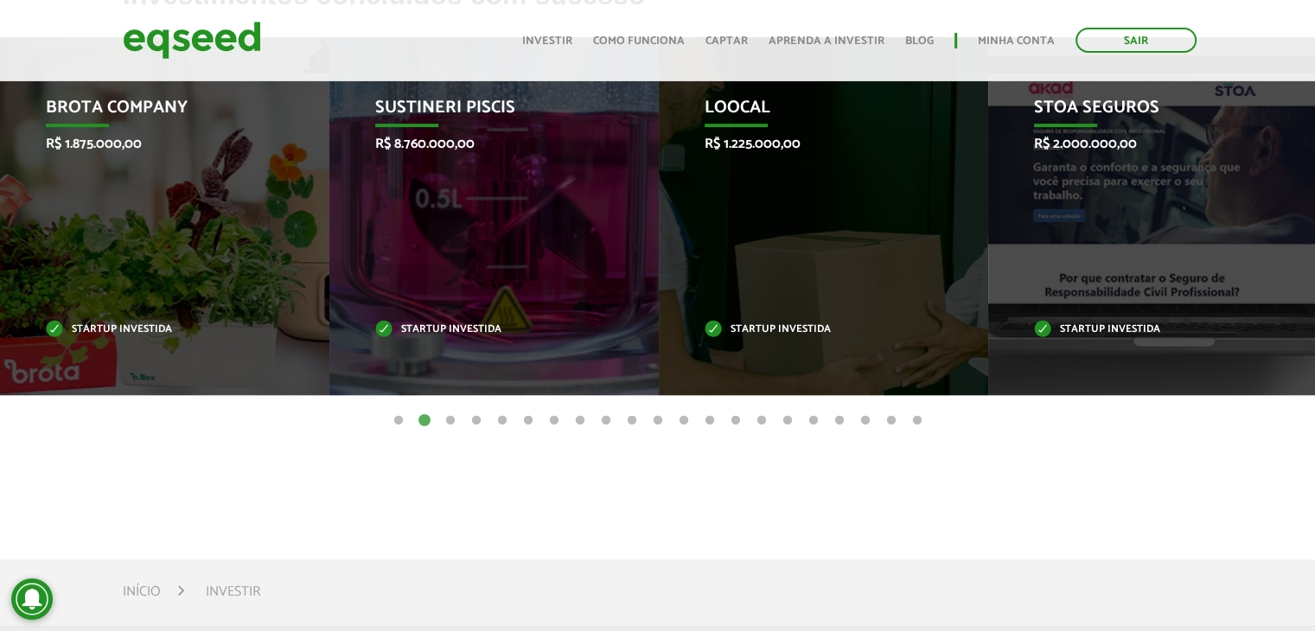
click at [399, 419] on button "1" at bounding box center [398, 421] width 17 height 17
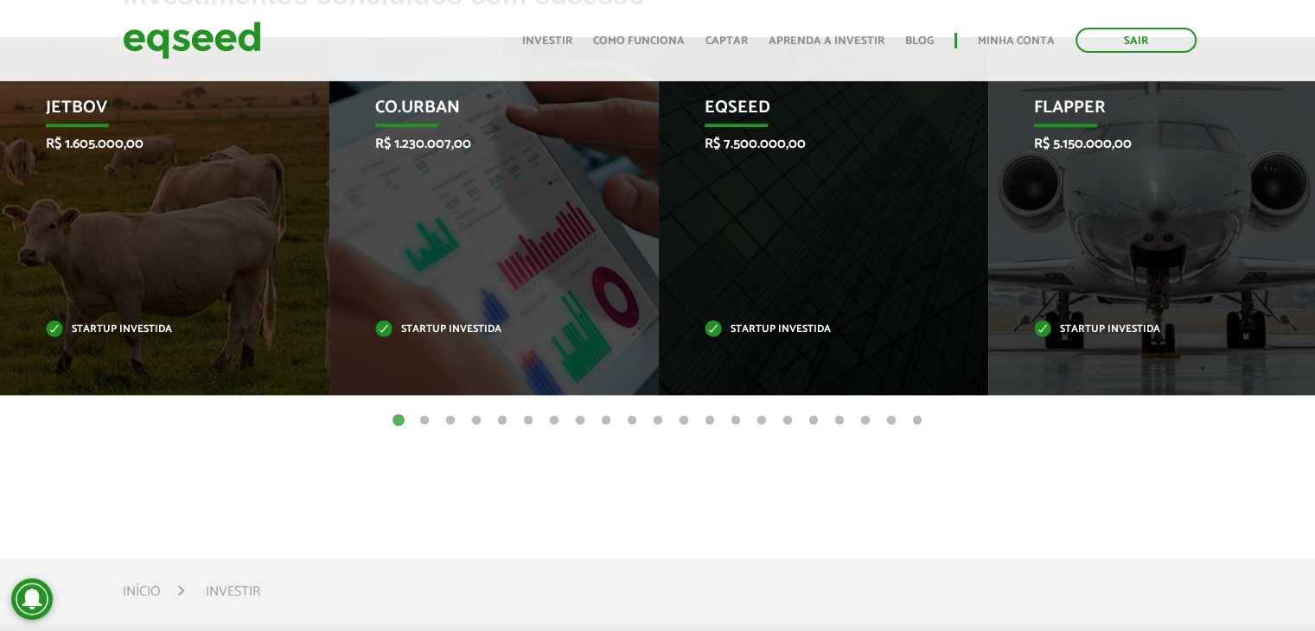
click at [451, 423] on button "3" at bounding box center [450, 421] width 17 height 17
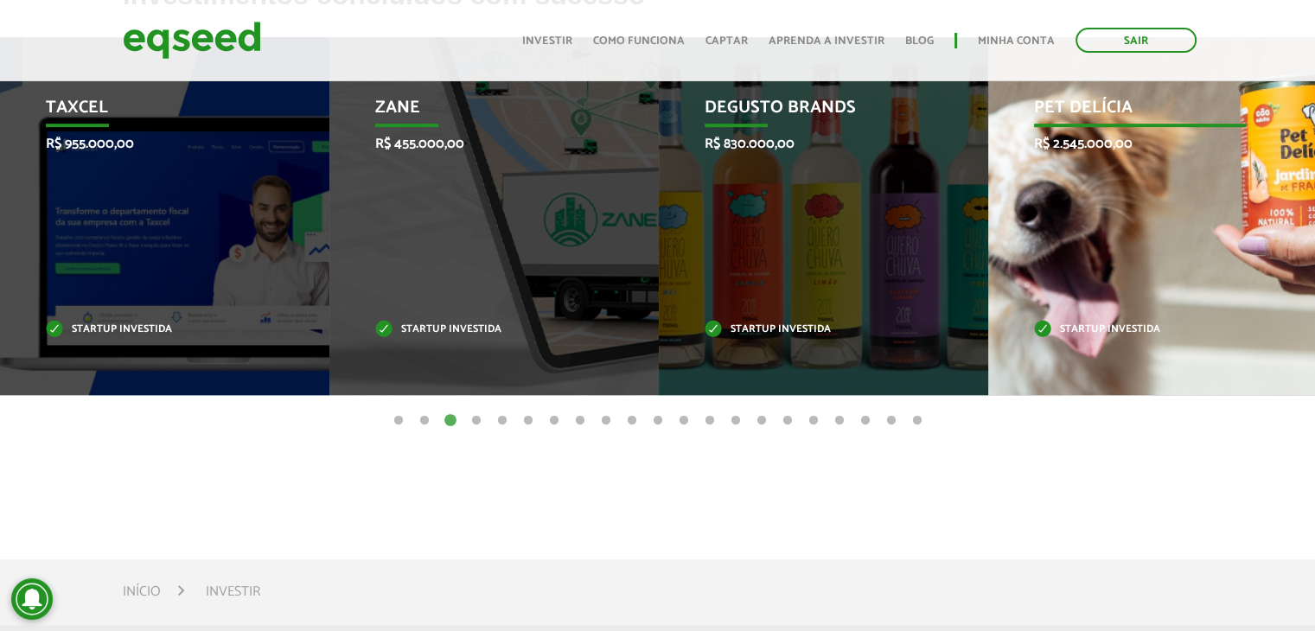
click at [1104, 251] on div "Pet Delícia R$ 2.545.000,00 Startup investida" at bounding box center [1140, 216] width 304 height 358
click at [1087, 105] on p "Pet Delícia" at bounding box center [1140, 112] width 213 height 29
drag, startPoint x: 1087, startPoint y: 105, endPoint x: 1096, endPoint y: 110, distance: 10.1
click at [1089, 105] on p "Pet Delícia" at bounding box center [1140, 112] width 213 height 29
click at [1096, 110] on p "Pet Delícia" at bounding box center [1140, 112] width 213 height 29
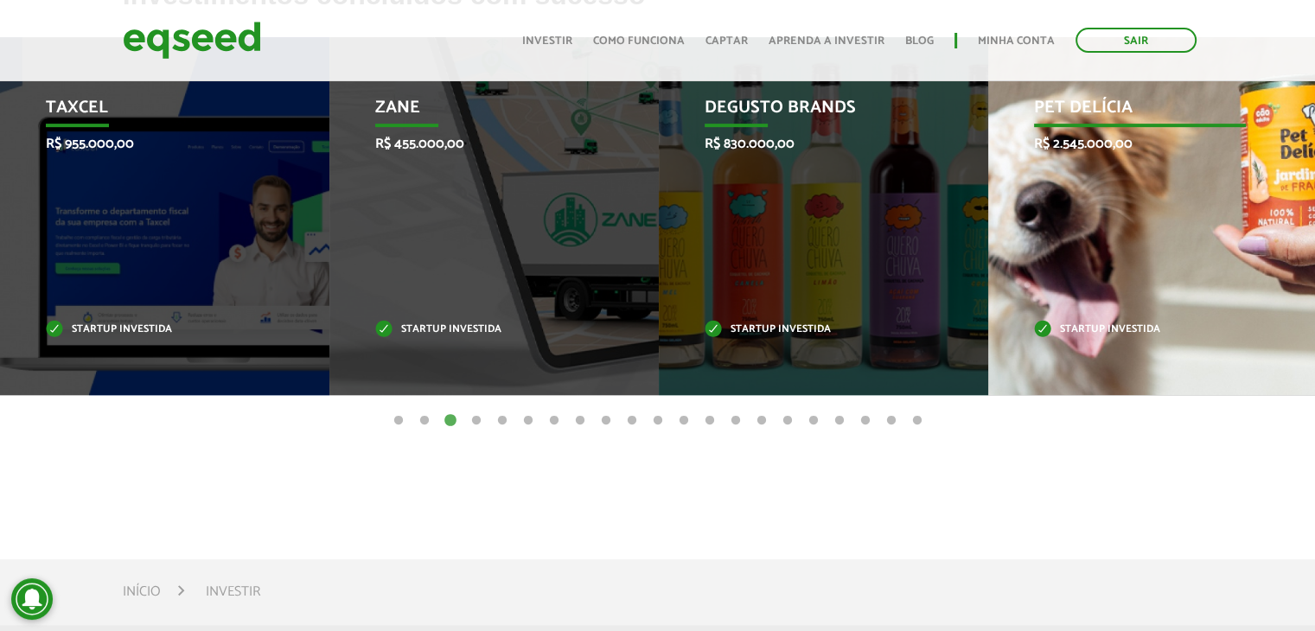
click at [1096, 110] on p "Pet Delícia" at bounding box center [1140, 112] width 213 height 29
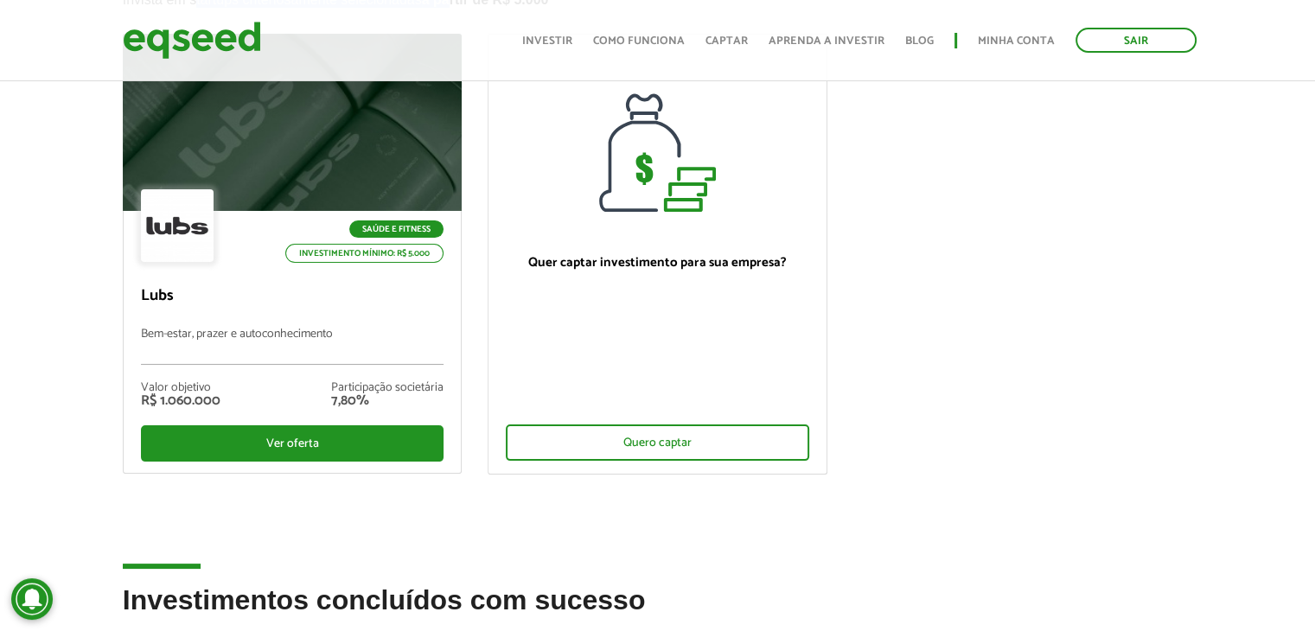
scroll to position [173, 0]
